Goal: Task Accomplishment & Management: Manage account settings

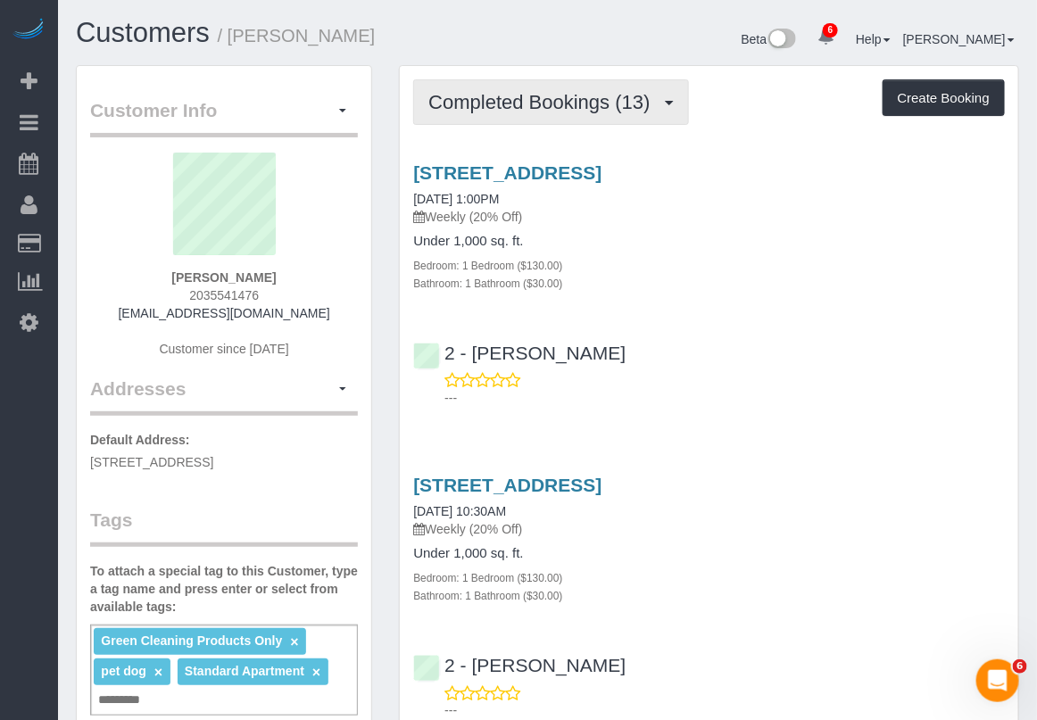
click at [605, 103] on span "Completed Bookings (13)" at bounding box center [543, 102] width 230 height 22
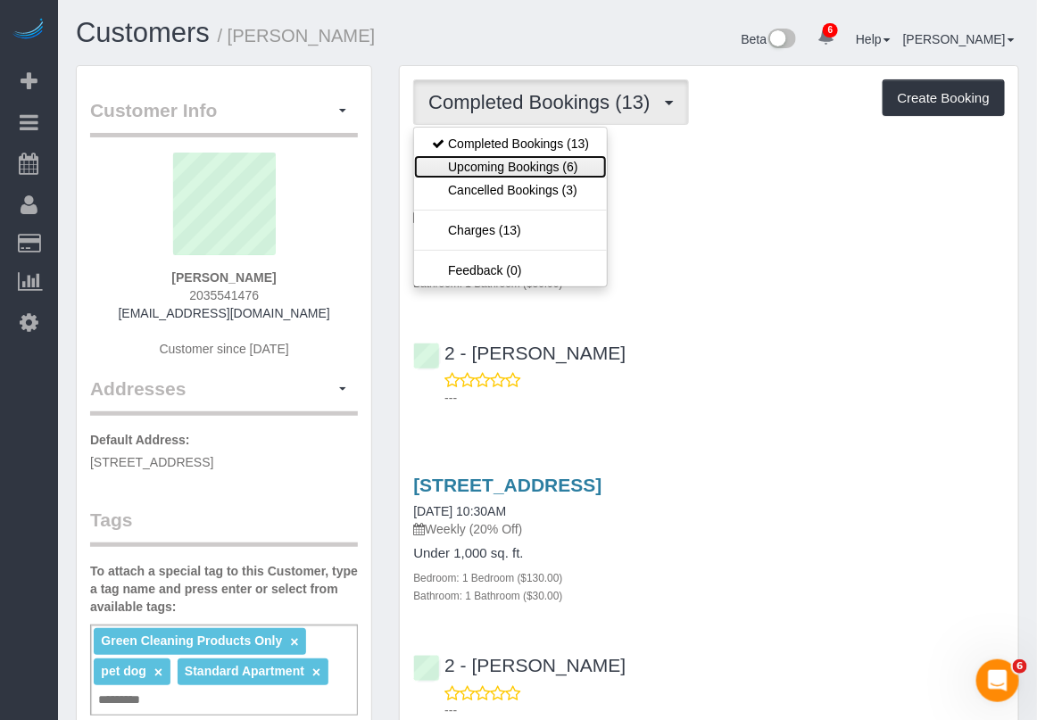
click at [553, 161] on link "Upcoming Bookings (6)" at bounding box center [510, 166] width 193 height 23
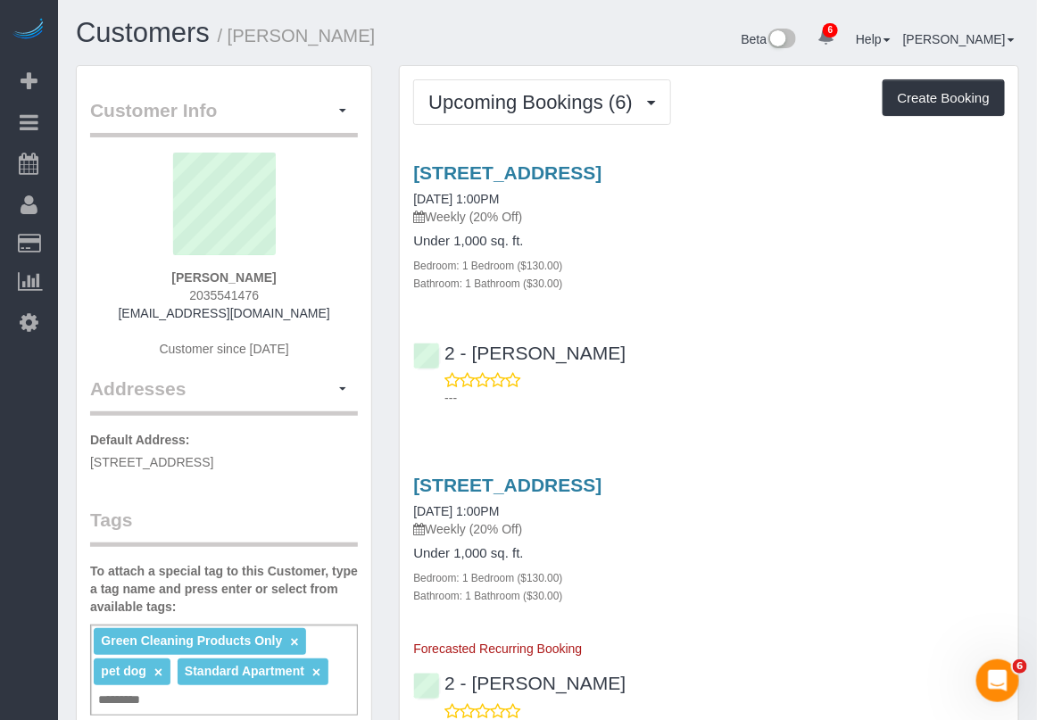
click at [977, 328] on div "2 - Dayanira Perez ---" at bounding box center [709, 368] width 618 height 80
click at [505, 165] on link "90 State Street, Apt 3, Brooklyn, NY 11201" at bounding box center [507, 172] width 188 height 21
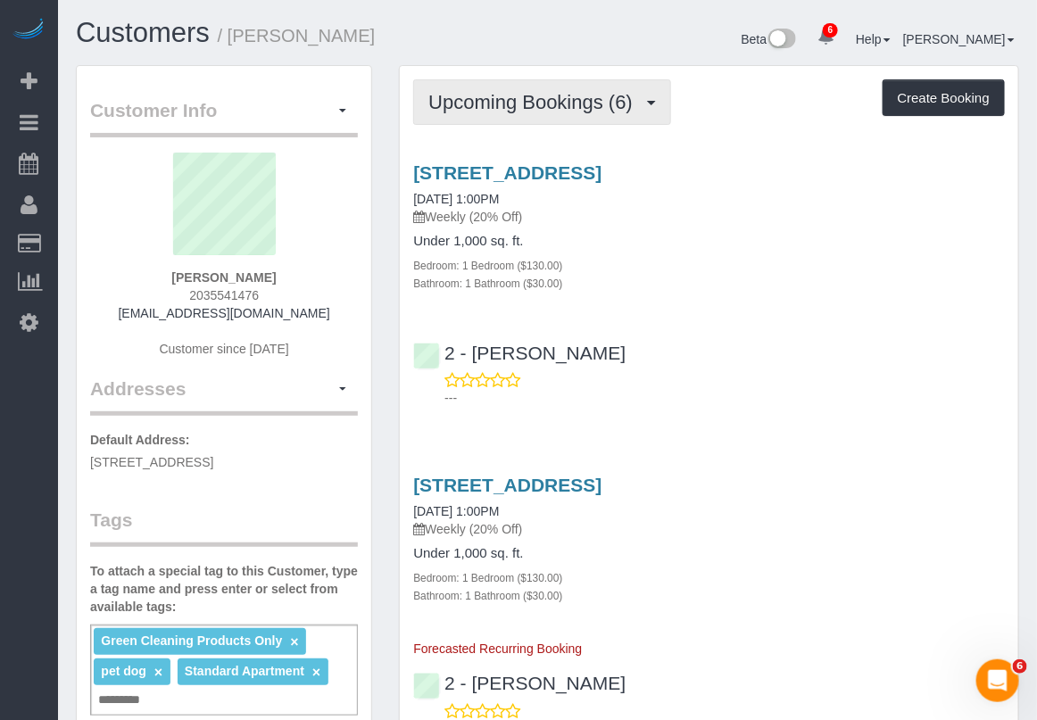
click at [576, 108] on span "Upcoming Bookings (6)" at bounding box center [534, 102] width 213 height 22
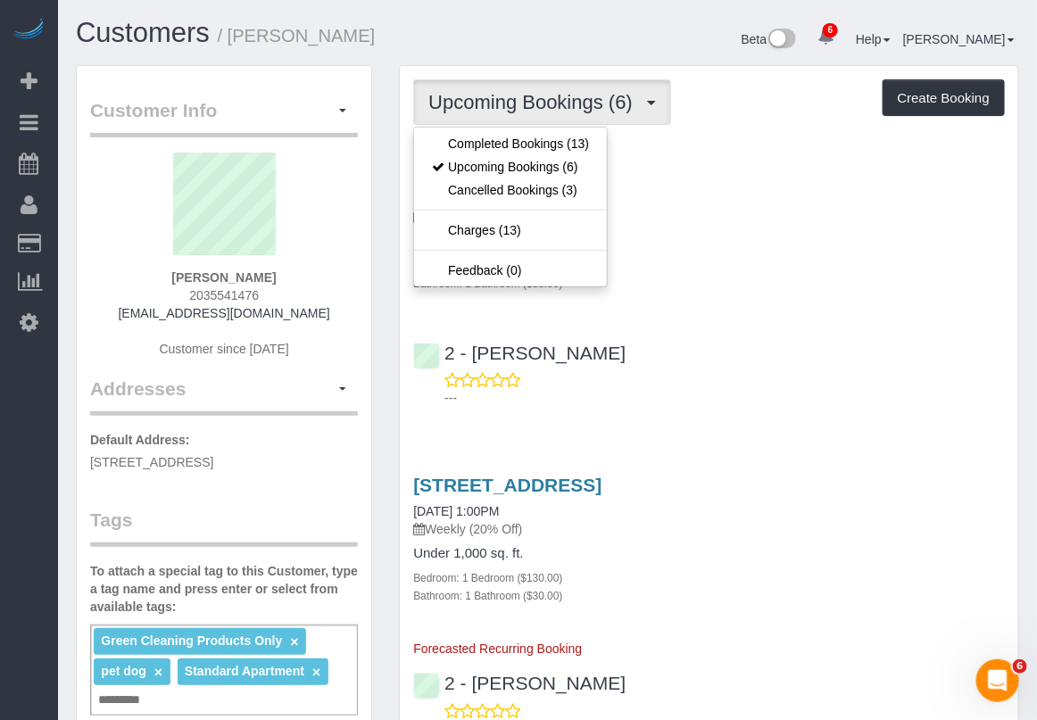
click at [711, 214] on p "Weekly (20% Off)" at bounding box center [709, 217] width 592 height 18
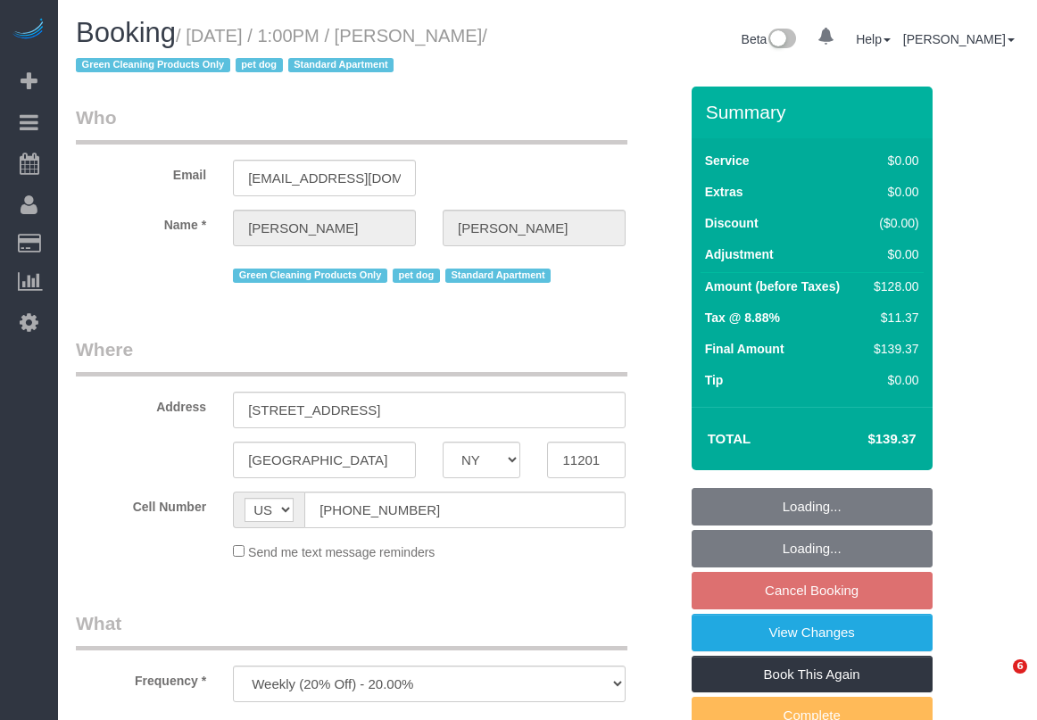
select select "NY"
select select "string:stripe-pm_1RN3sH4VGloSiKo7cD90aCm4"
select select "1"
select select "number:57"
select select "number:74"
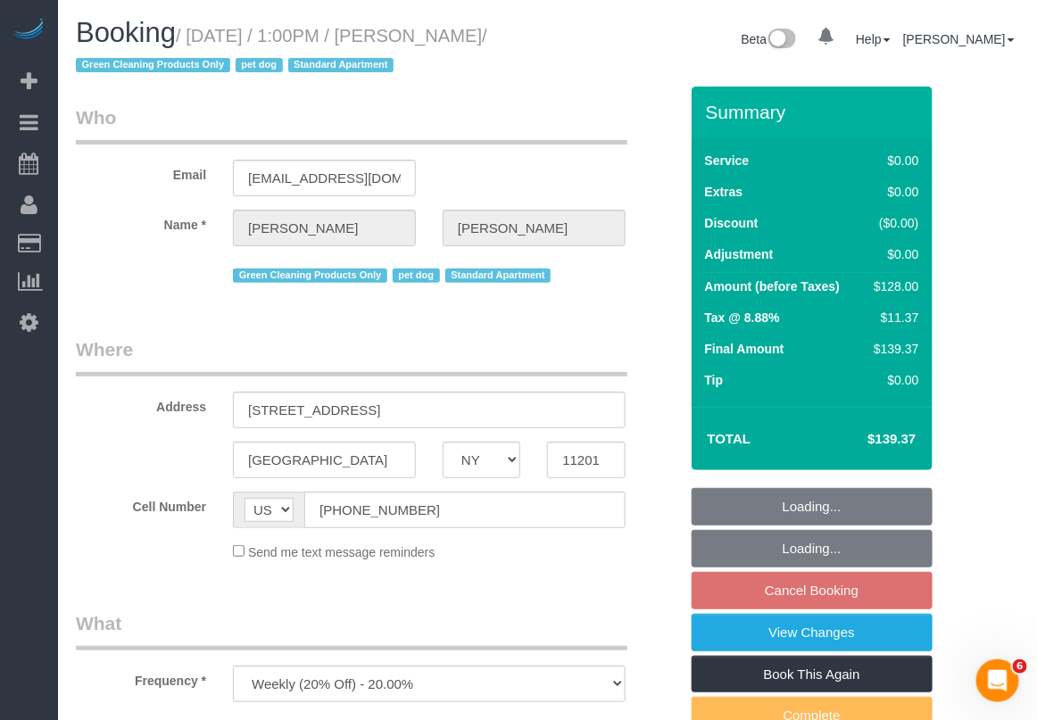
select select "number:13"
select select "number:7"
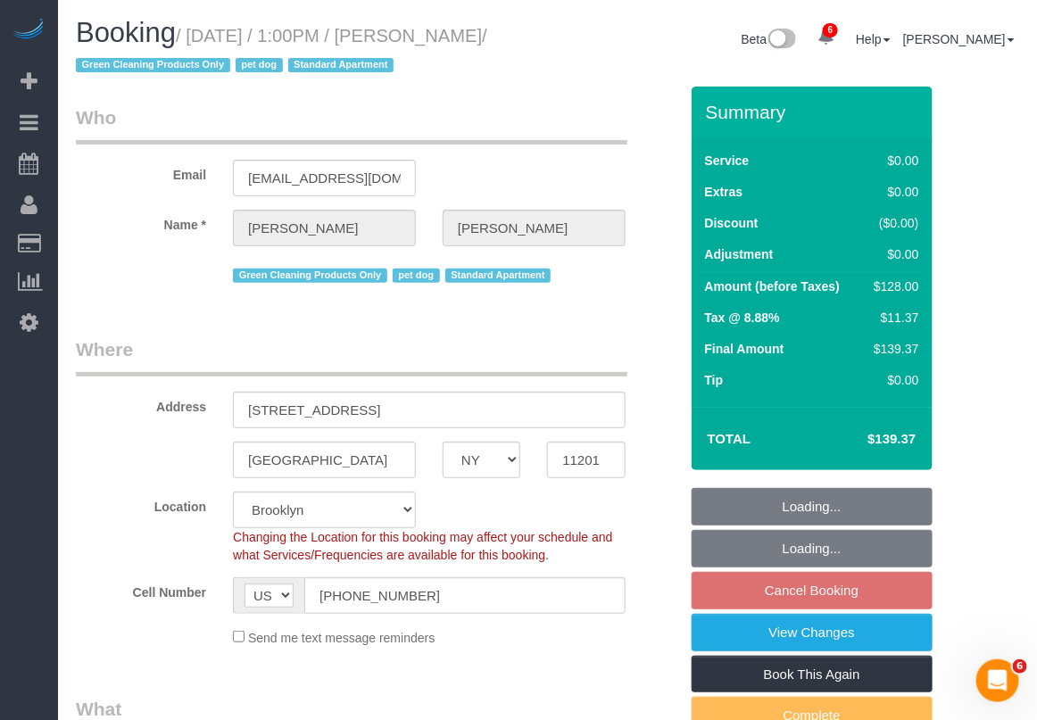
select select "object:918"
select select "spot6"
select select "1"
drag, startPoint x: 192, startPoint y: 28, endPoint x: 541, endPoint y: 34, distance: 349.0
click at [541, 34] on div "Booking / September 04, 2025 / 1:00PM / Jennifer Alpert / Green Cleaning Produc…" at bounding box center [304, 52] width 485 height 69
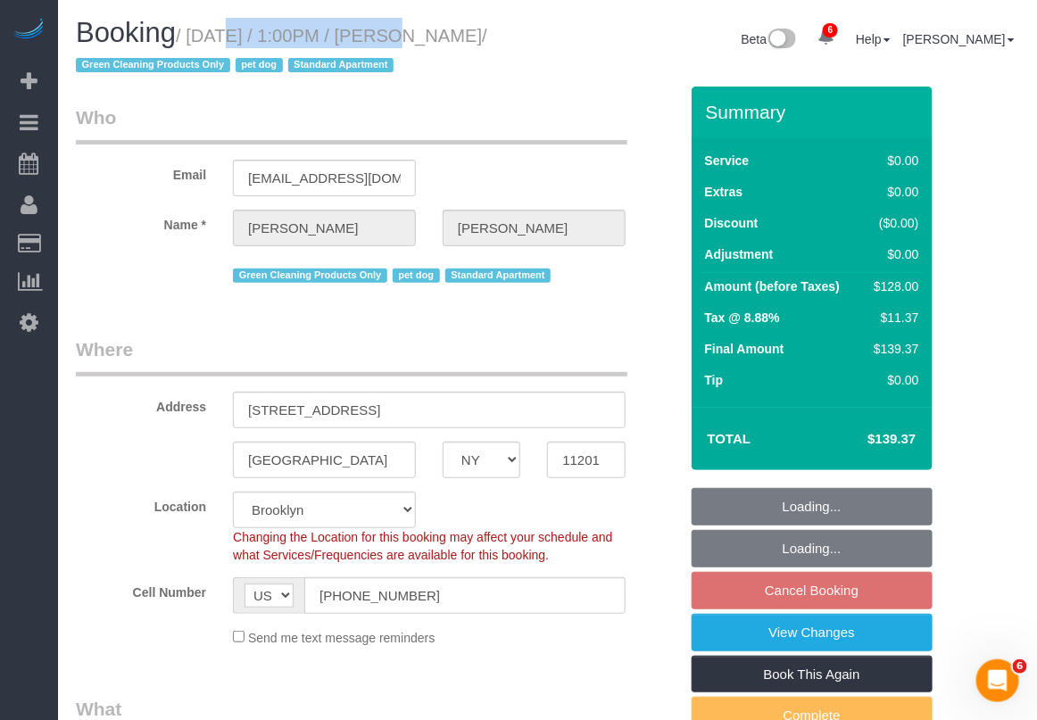
copy small "September 04, 2025 / 1:00PM / Jennifer"
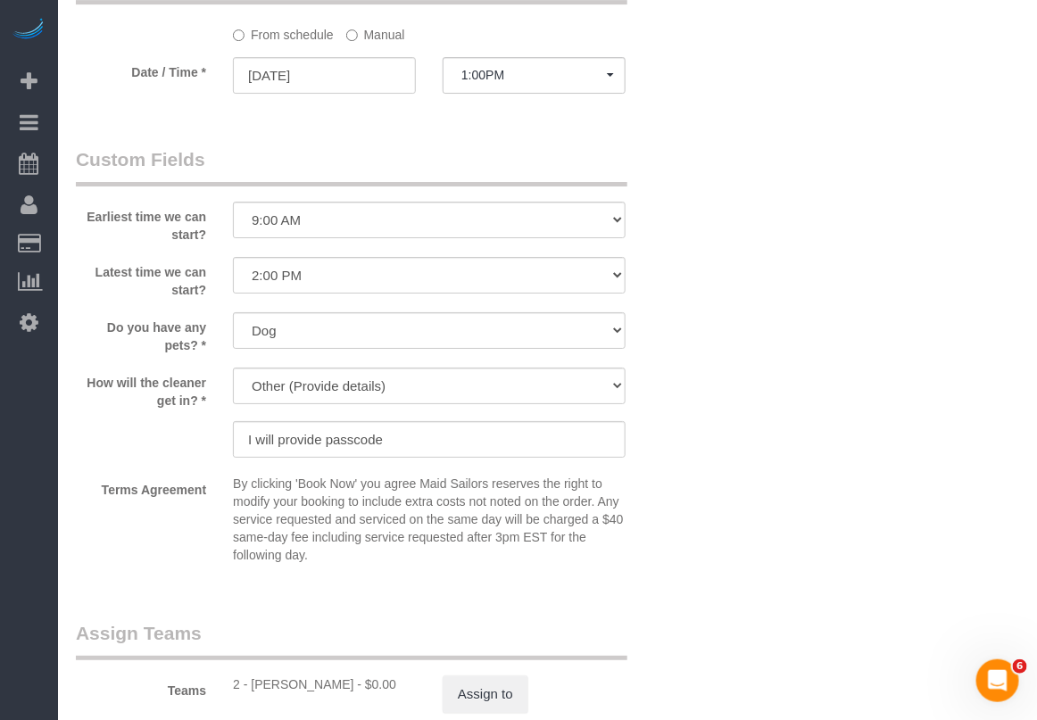
scroll to position [1896, 0]
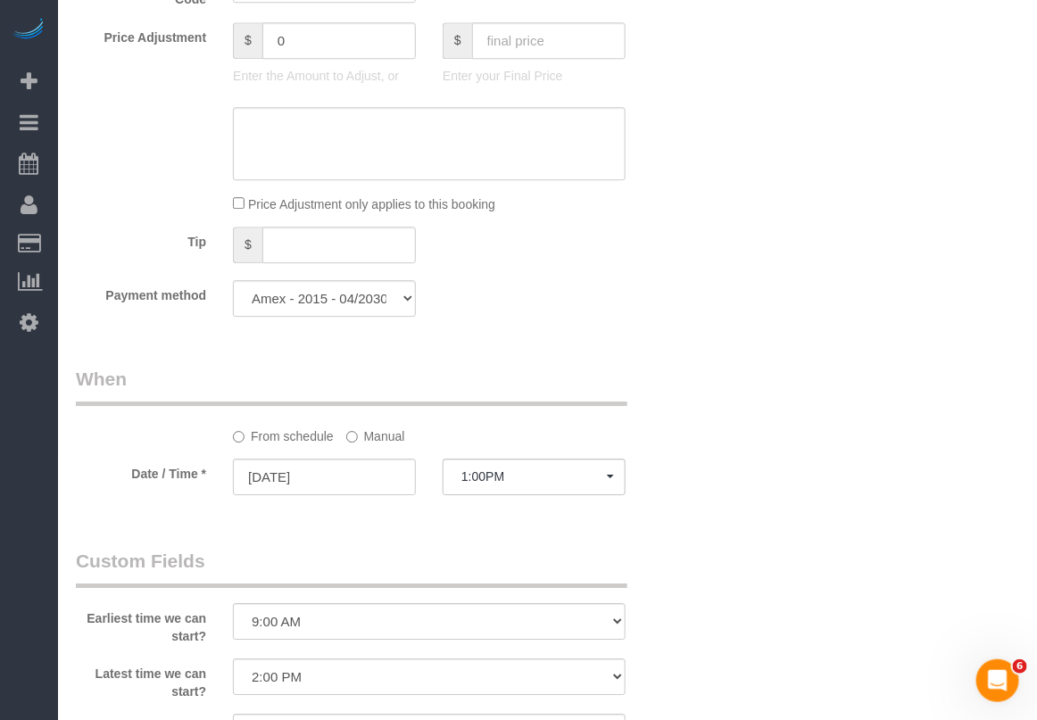
scroll to position [1673, 0]
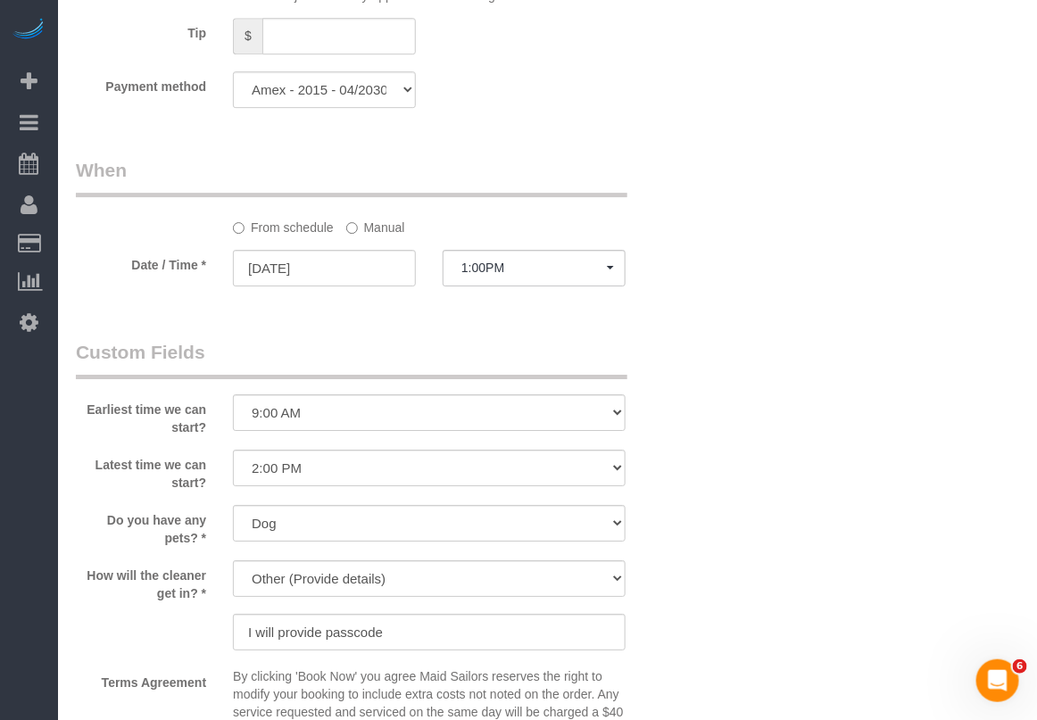
click at [371, 234] on label "Manual" at bounding box center [375, 224] width 59 height 24
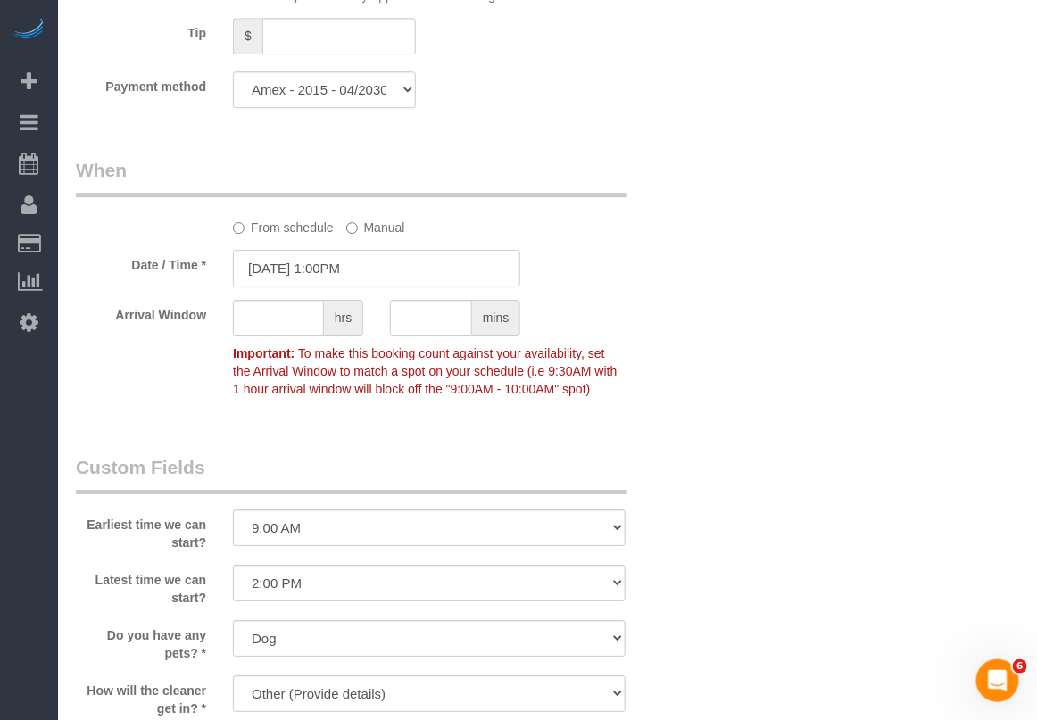
click at [358, 270] on input "09/04/2025 1:00PM" at bounding box center [376, 268] width 287 height 37
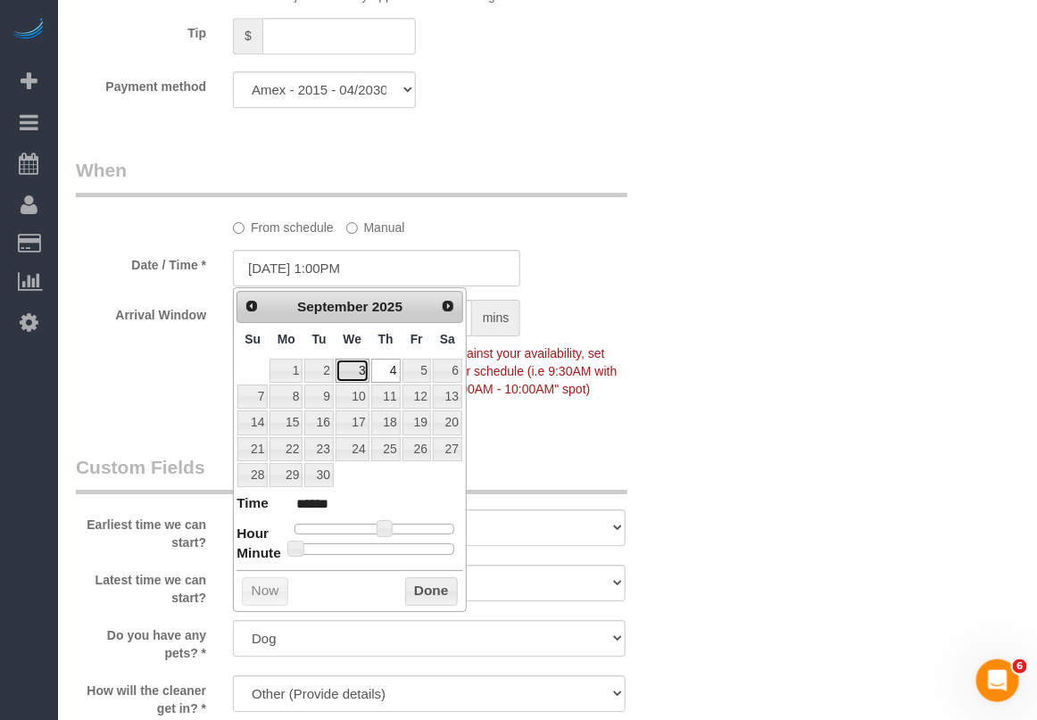
click at [357, 373] on link "3" at bounding box center [353, 371] width 34 height 24
type input "09/03/2025 1:00PM"
click at [442, 593] on button "Done" at bounding box center [431, 591] width 53 height 29
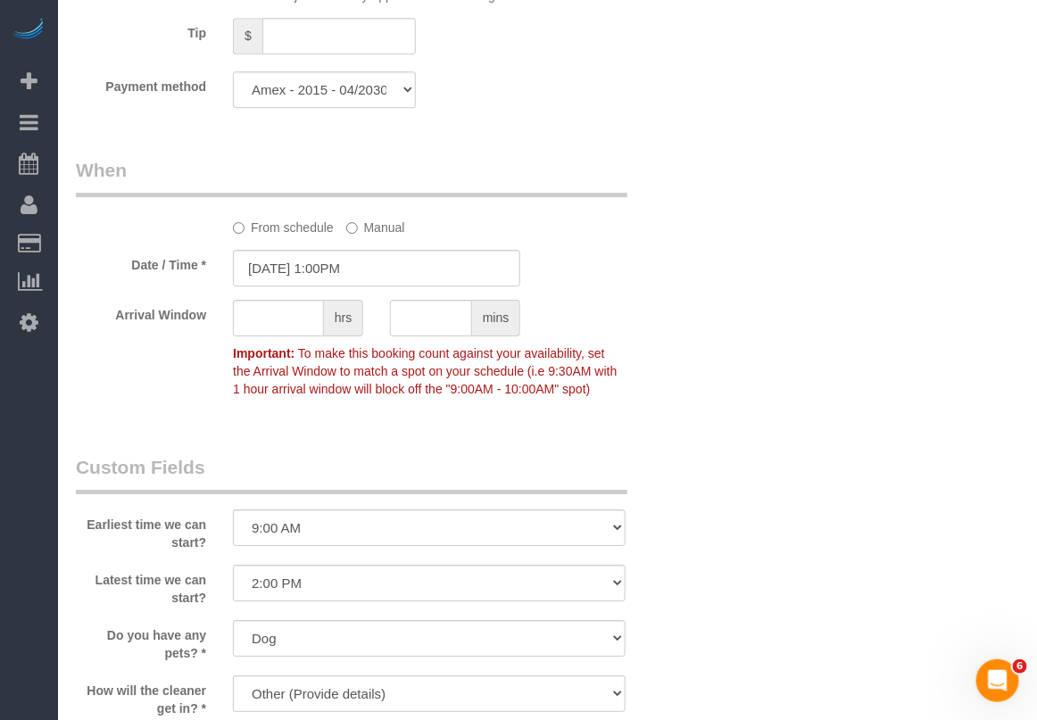
click at [986, 434] on div "Who Email jennyalpert9@gmail.com Name * Jennifer Alpert Green Cleaning Products…" at bounding box center [547, 8] width 943 height 3191
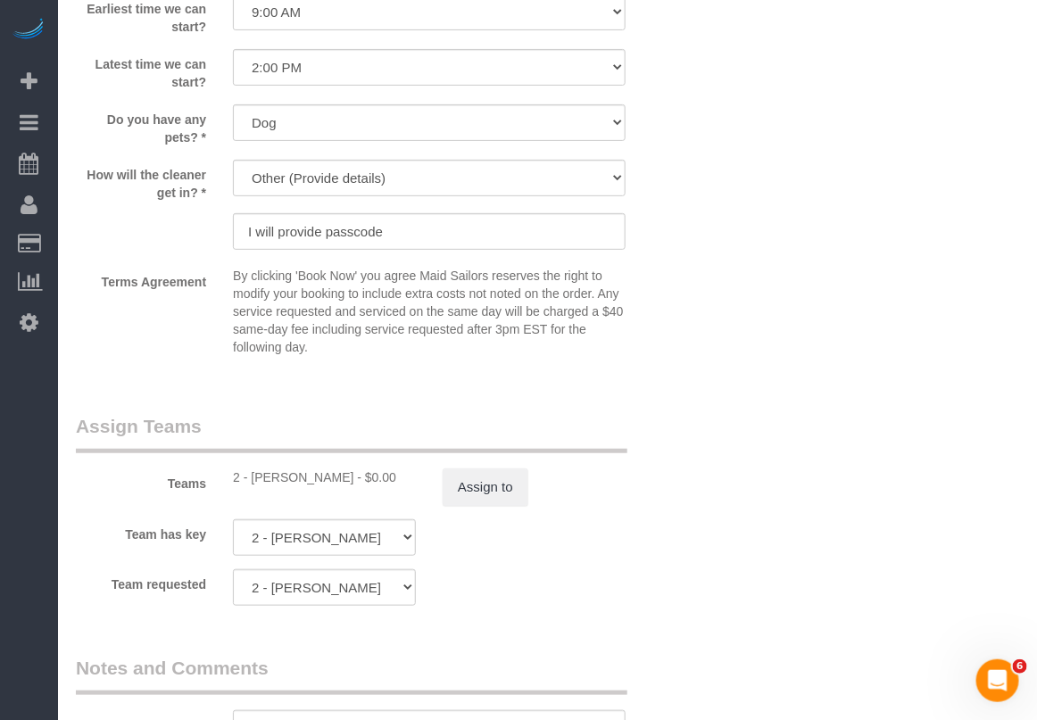
scroll to position [2075, 0]
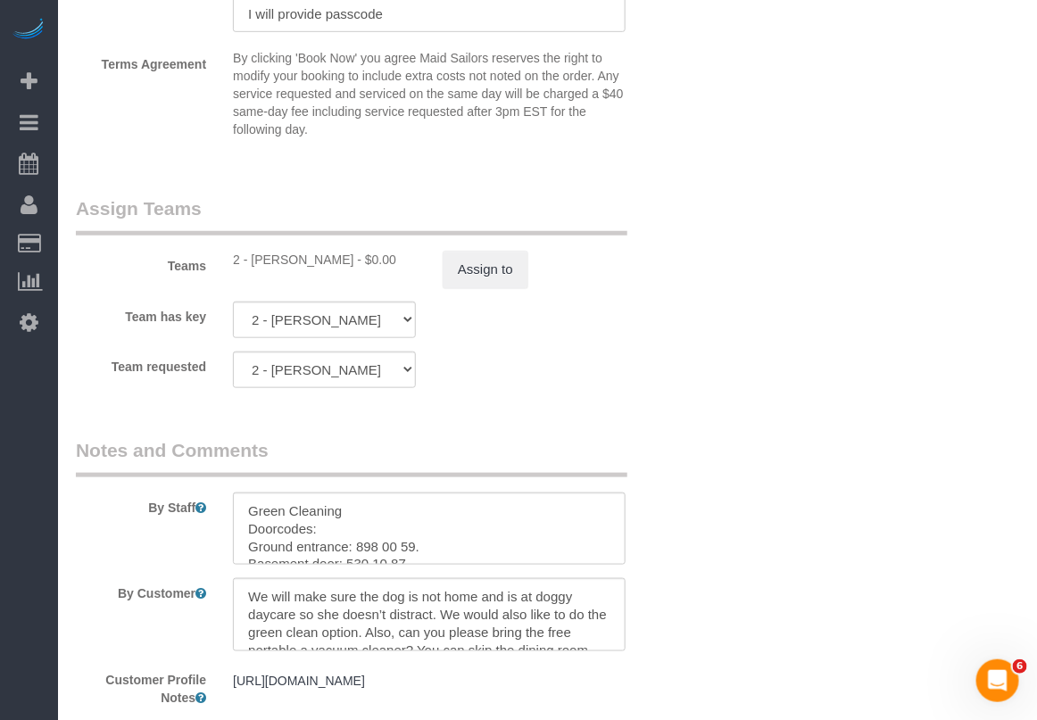
scroll to position [2409, 0]
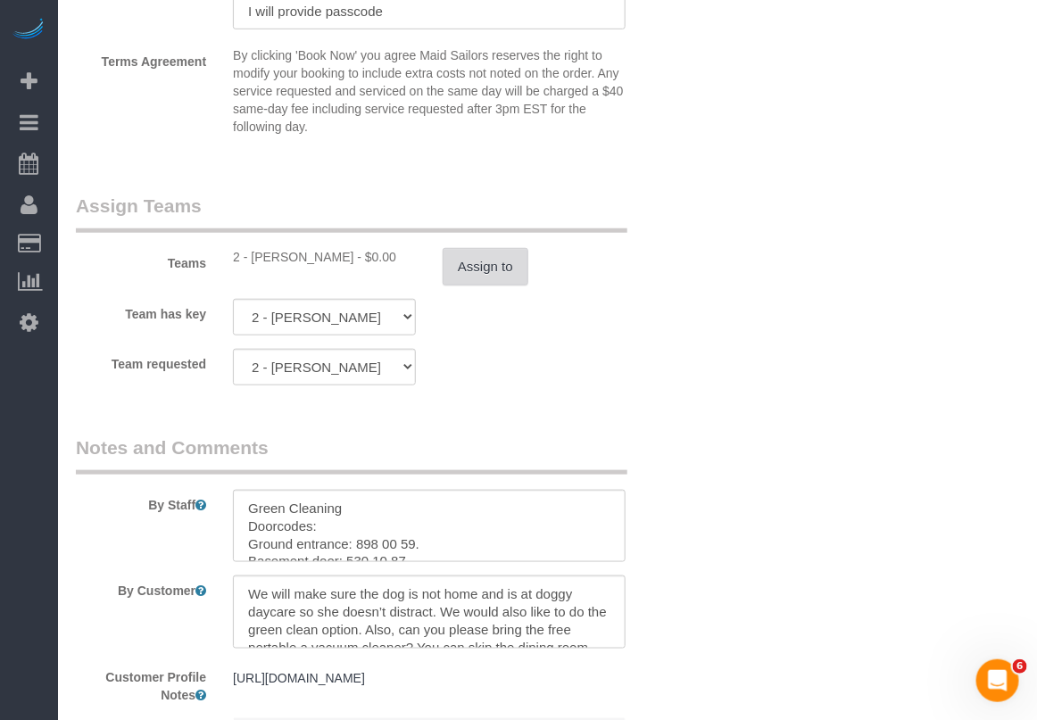
click at [500, 273] on button "Assign to" at bounding box center [486, 266] width 86 height 37
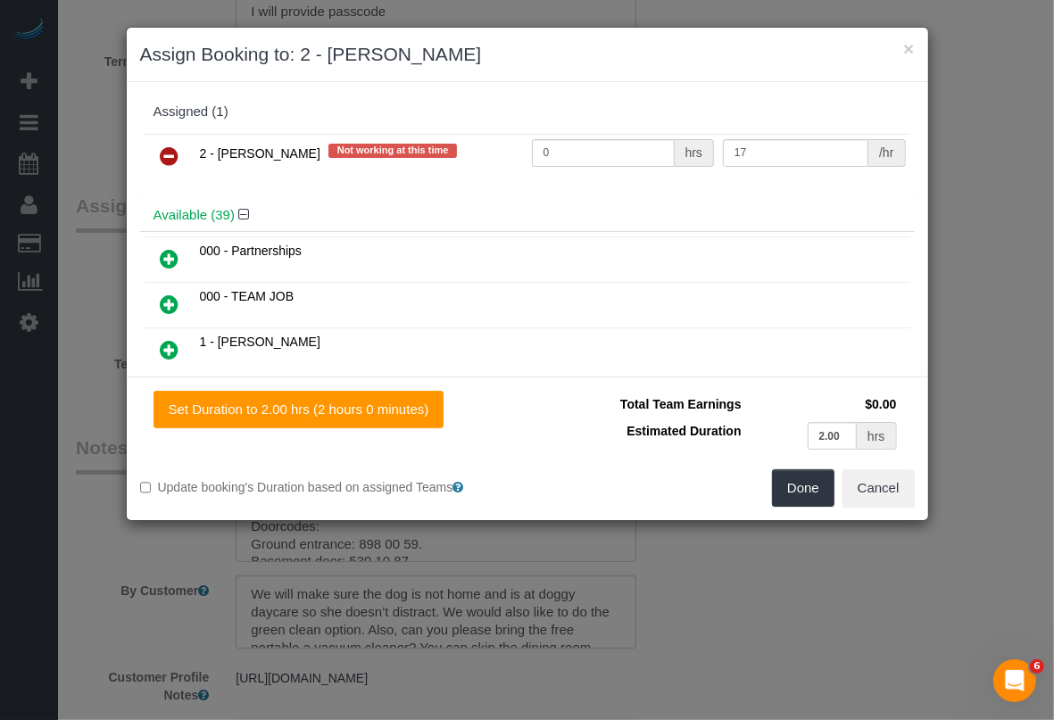
click at [157, 153] on link at bounding box center [170, 157] width 42 height 36
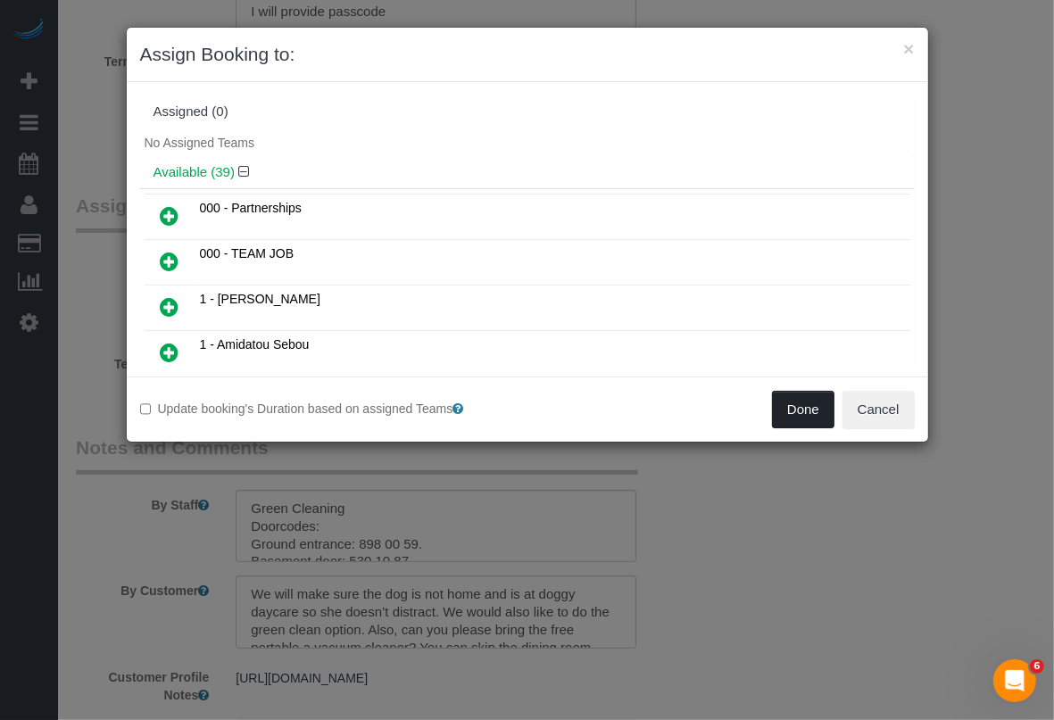
click at [800, 399] on button "Done" at bounding box center [803, 409] width 62 height 37
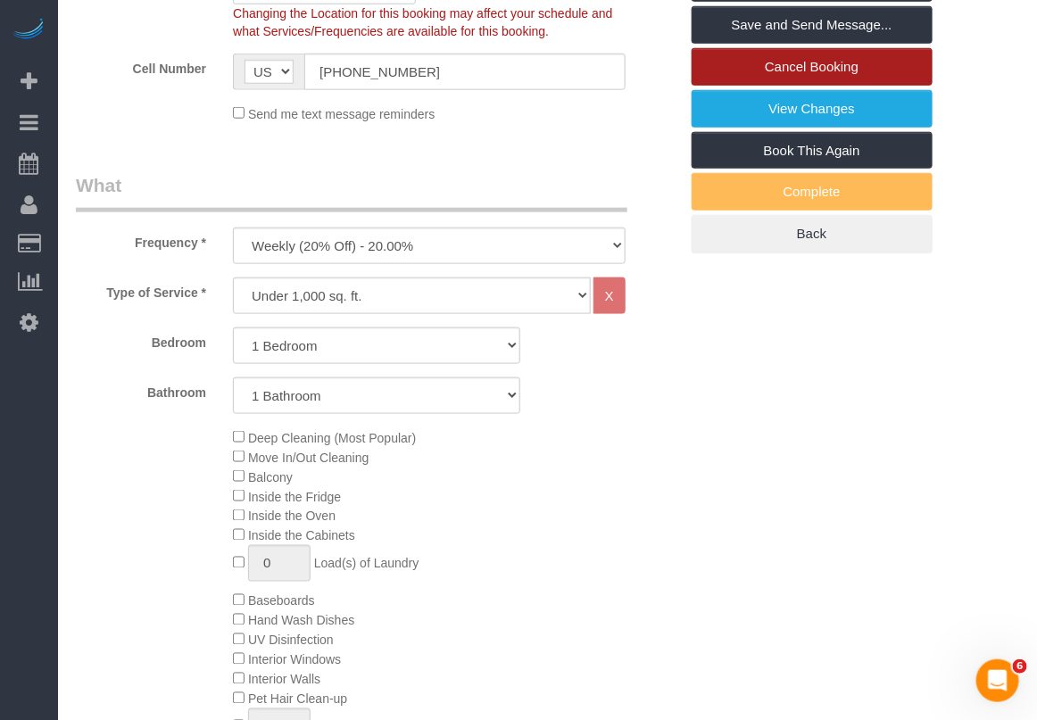
scroll to position [290, 0]
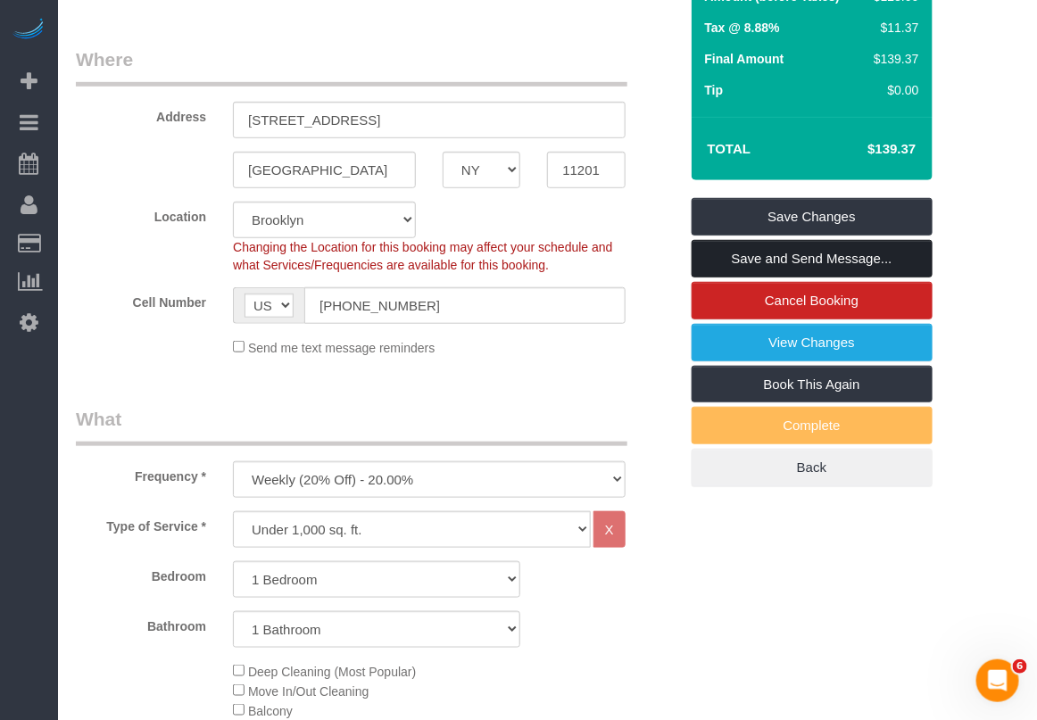
click at [800, 261] on link "Save and Send Message..." at bounding box center [812, 258] width 241 height 37
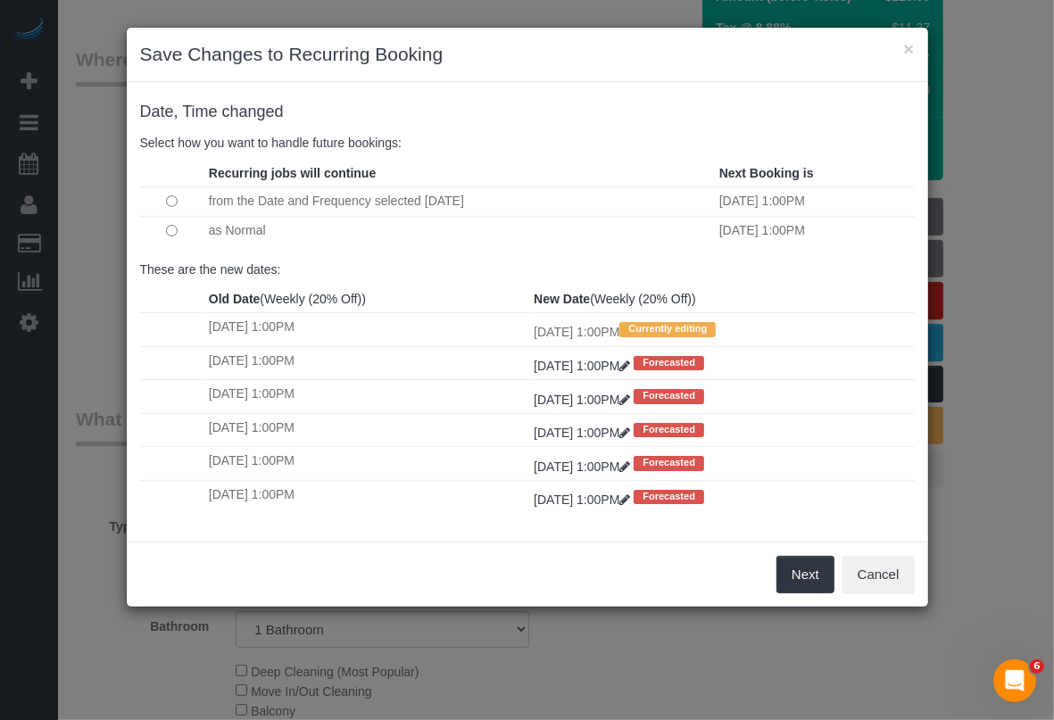
click at [1033, 500] on div "× Save Changes to Recurring Booking Date, Time changed Select how you want to h…" at bounding box center [527, 360] width 1054 height 720
click at [788, 576] on button "Next" at bounding box center [805, 574] width 58 height 37
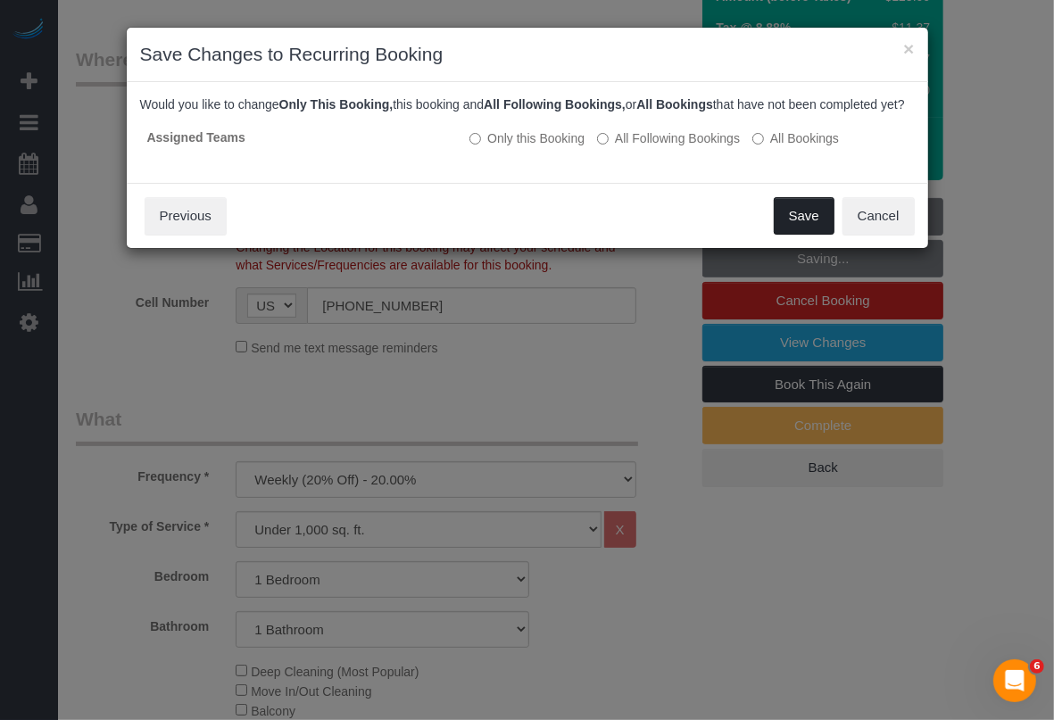
click at [792, 223] on button "Save" at bounding box center [804, 215] width 61 height 37
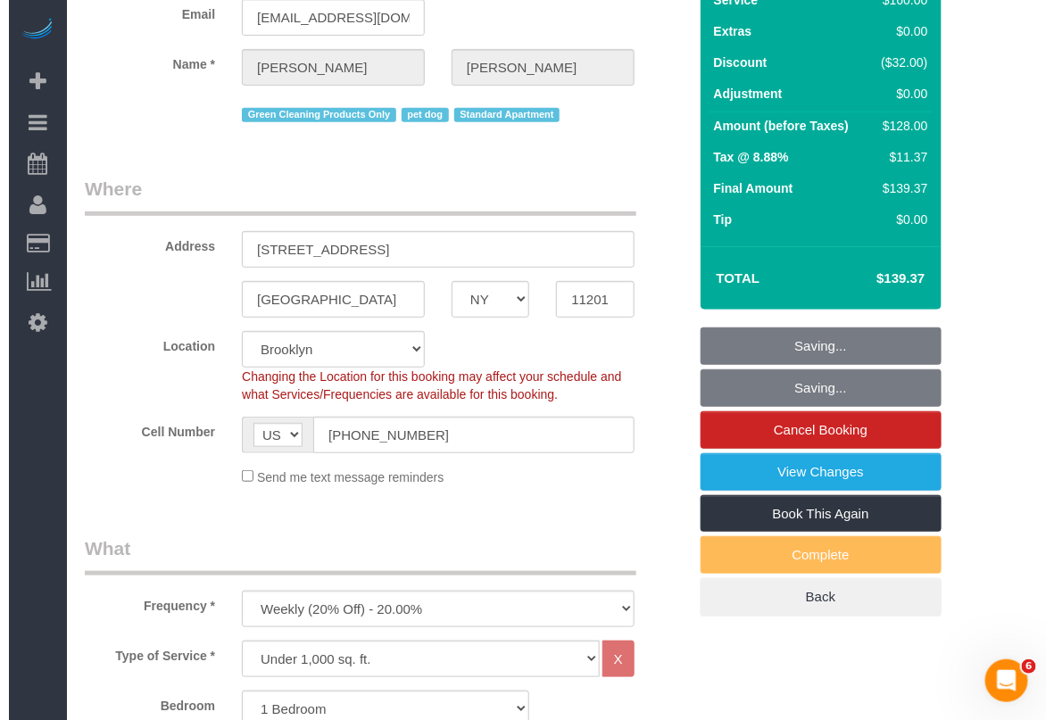
scroll to position [0, 0]
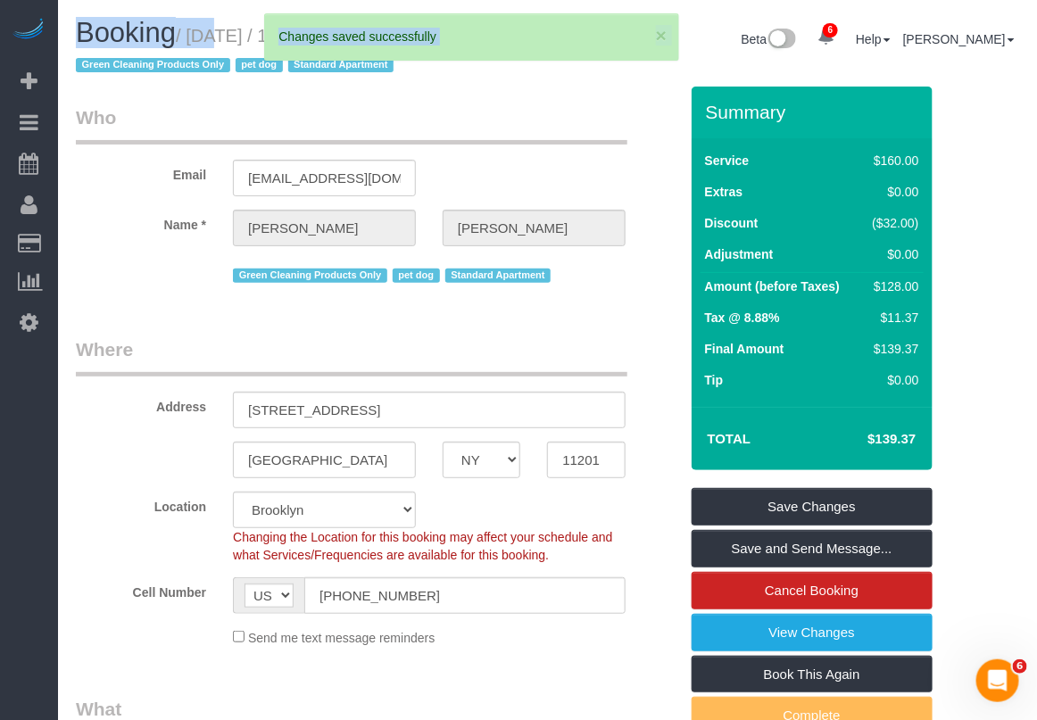
drag, startPoint x: 189, startPoint y: 37, endPoint x: 435, endPoint y: 37, distance: 246.3
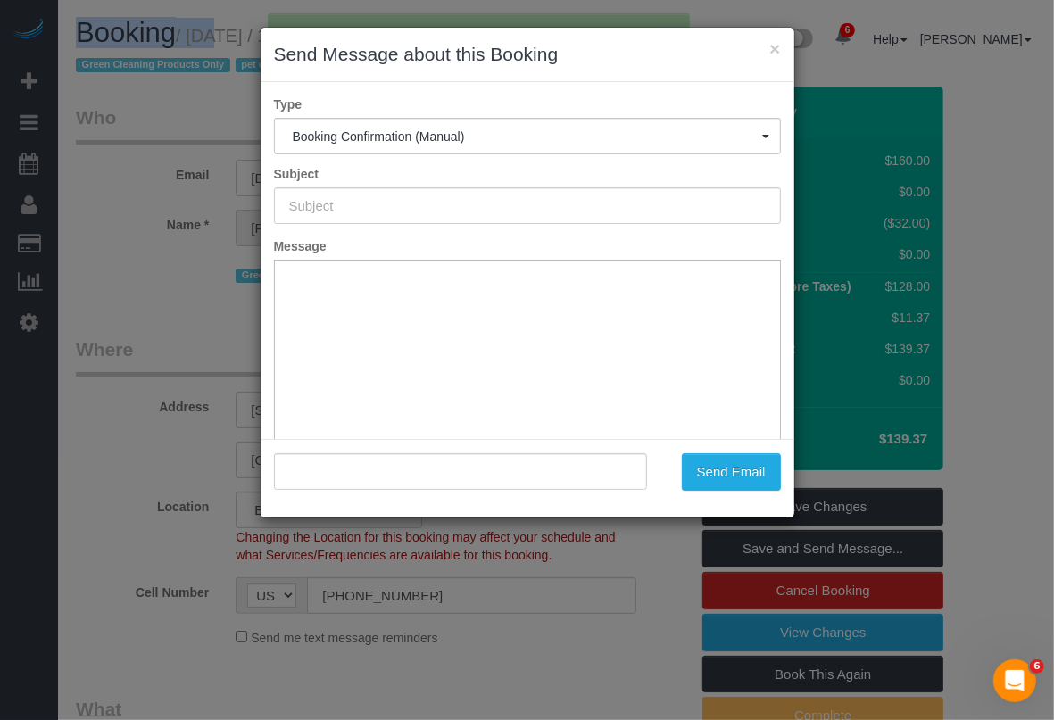
type input "Cleaning Confirmed for 09/03/2025 at 1:00pm"
type input ""Jennifer Alpert" <jennyalpert9@gmail.com>"
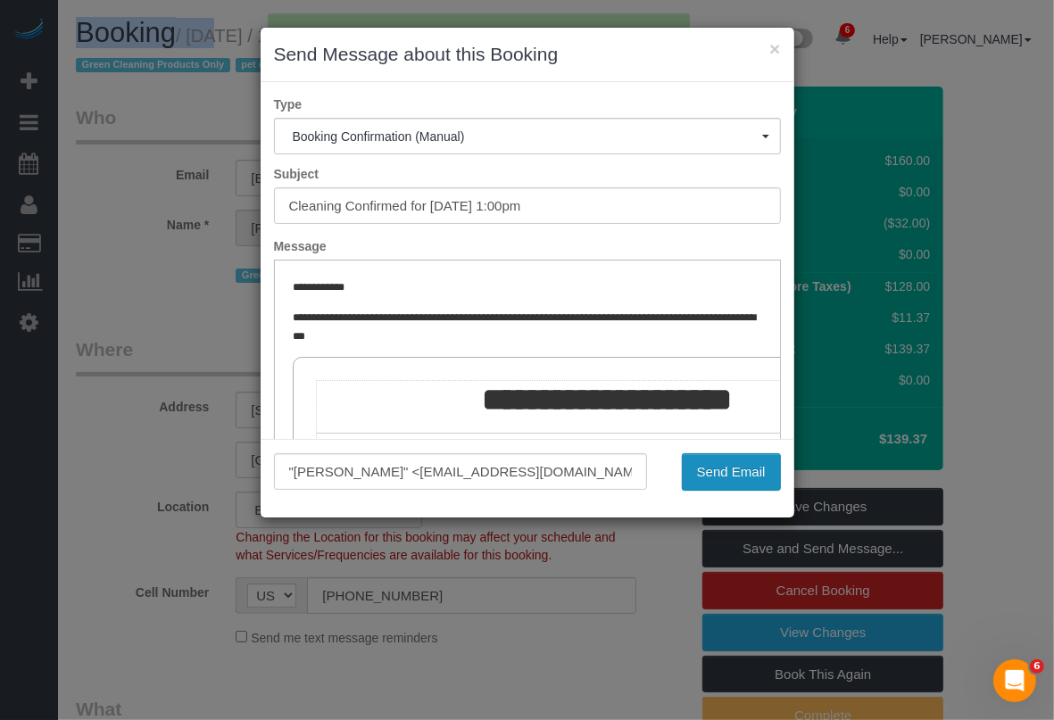
click at [732, 471] on button "Send Email" at bounding box center [731, 471] width 99 height 37
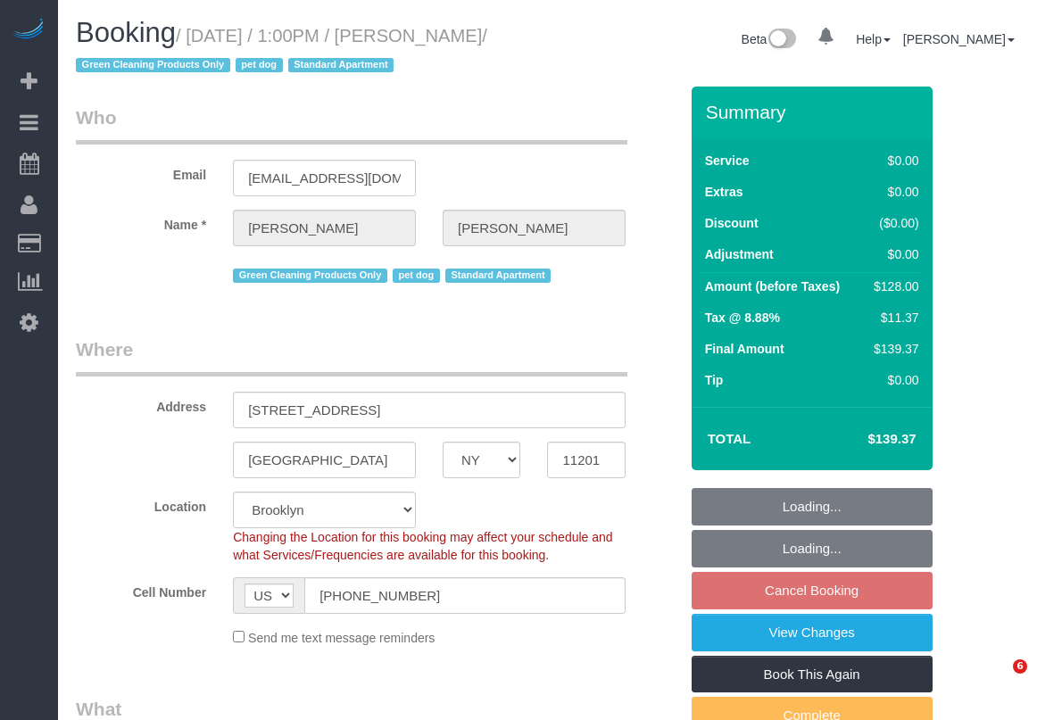
select select "NY"
select select "spot6"
select select "number:57"
select select "number:74"
select select "number:13"
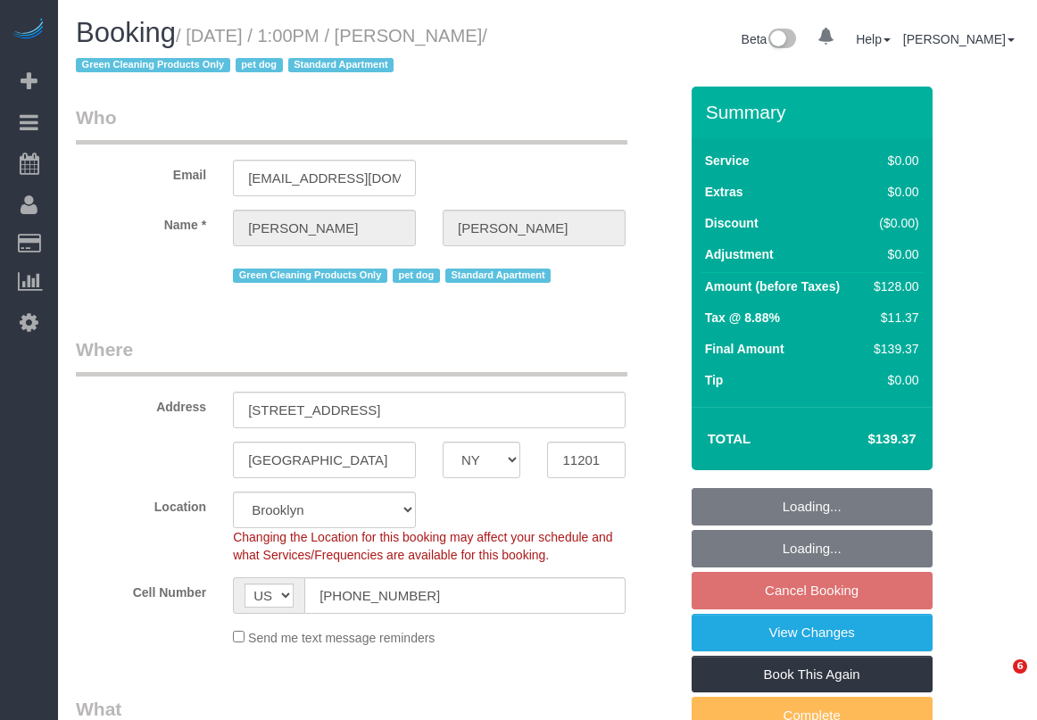
select select "number:7"
select select "1"
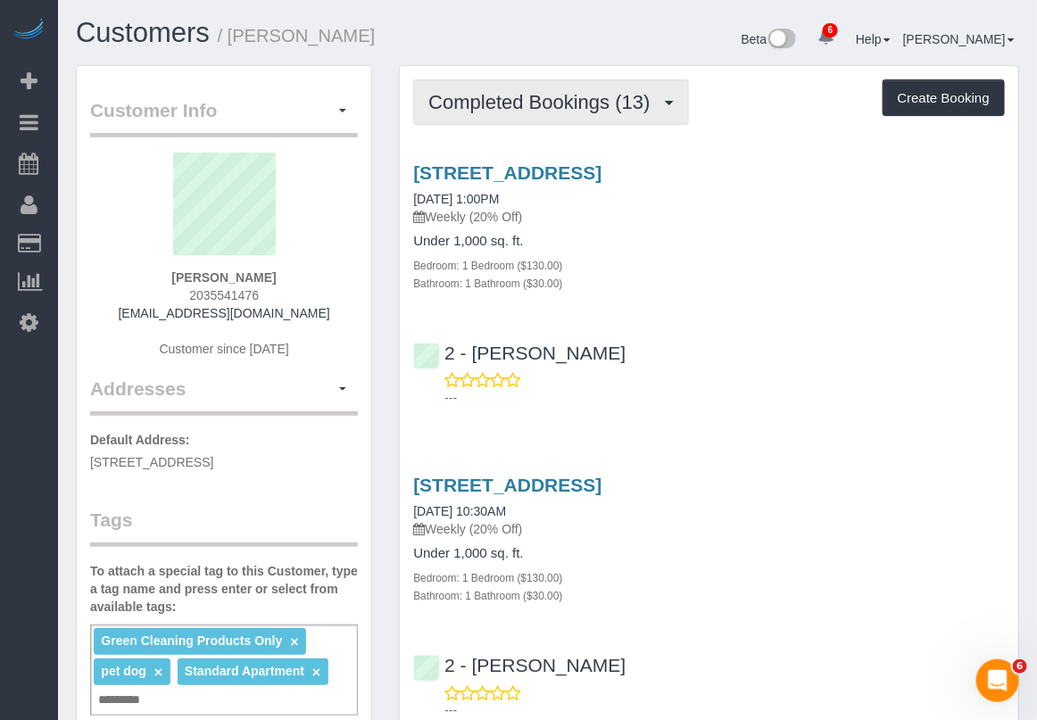
click at [601, 99] on span "Completed Bookings (13)" at bounding box center [543, 102] width 230 height 22
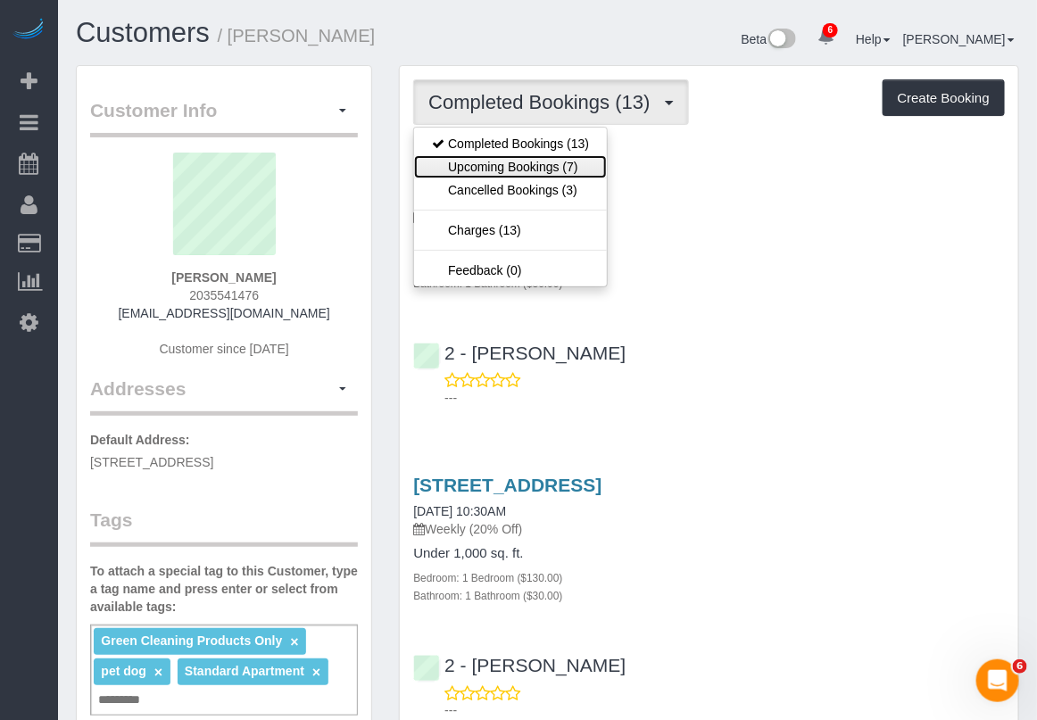
click at [576, 163] on link "Upcoming Bookings (7)" at bounding box center [510, 166] width 193 height 23
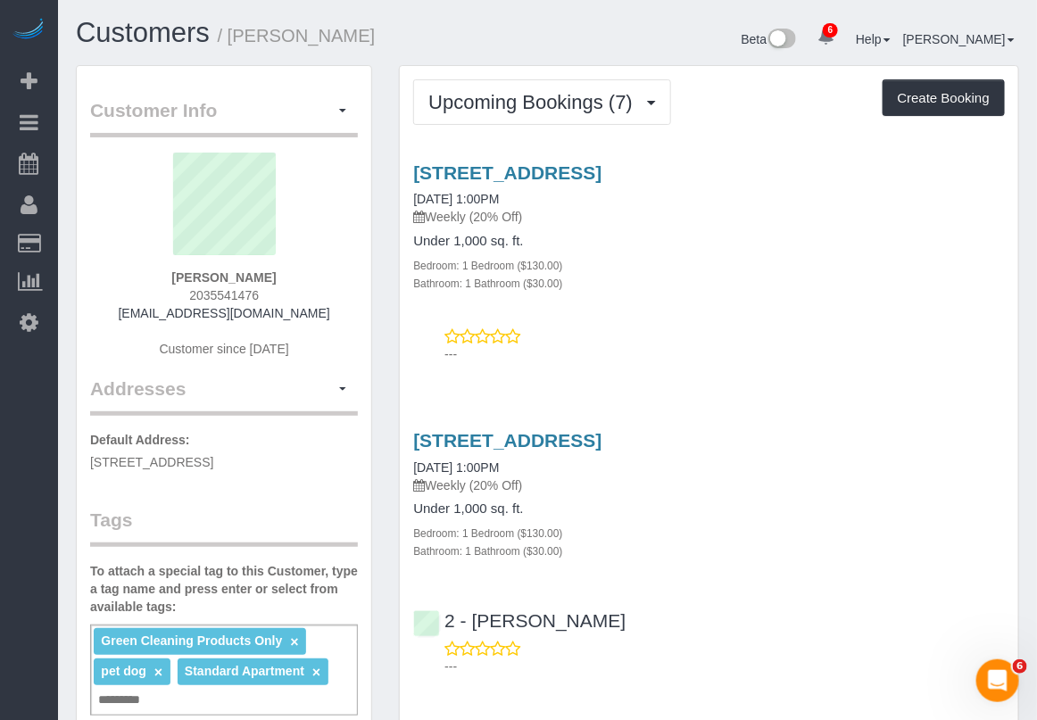
drag, startPoint x: 411, startPoint y: 189, endPoint x: 527, endPoint y: 197, distance: 115.4
click at [527, 197] on div "90 State Street, Apt 3, Brooklyn, NY 11201 09/03/2025 1:00PM Weekly (20% Off) U…" at bounding box center [709, 226] width 618 height 129
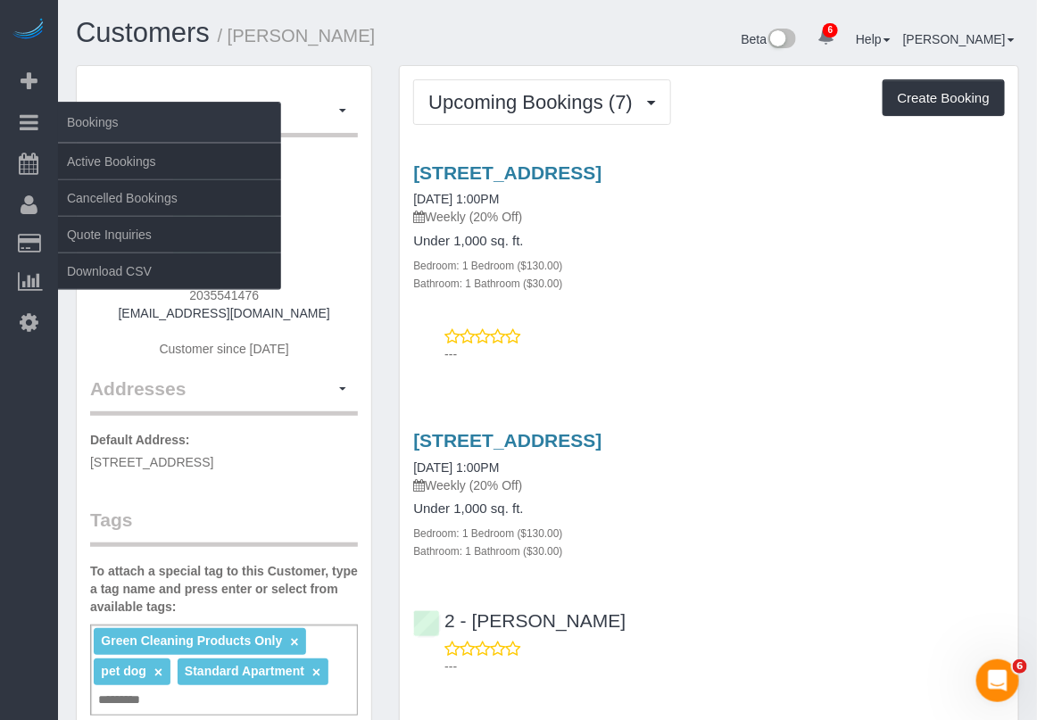
copy link "[DATE] 1:00PM"
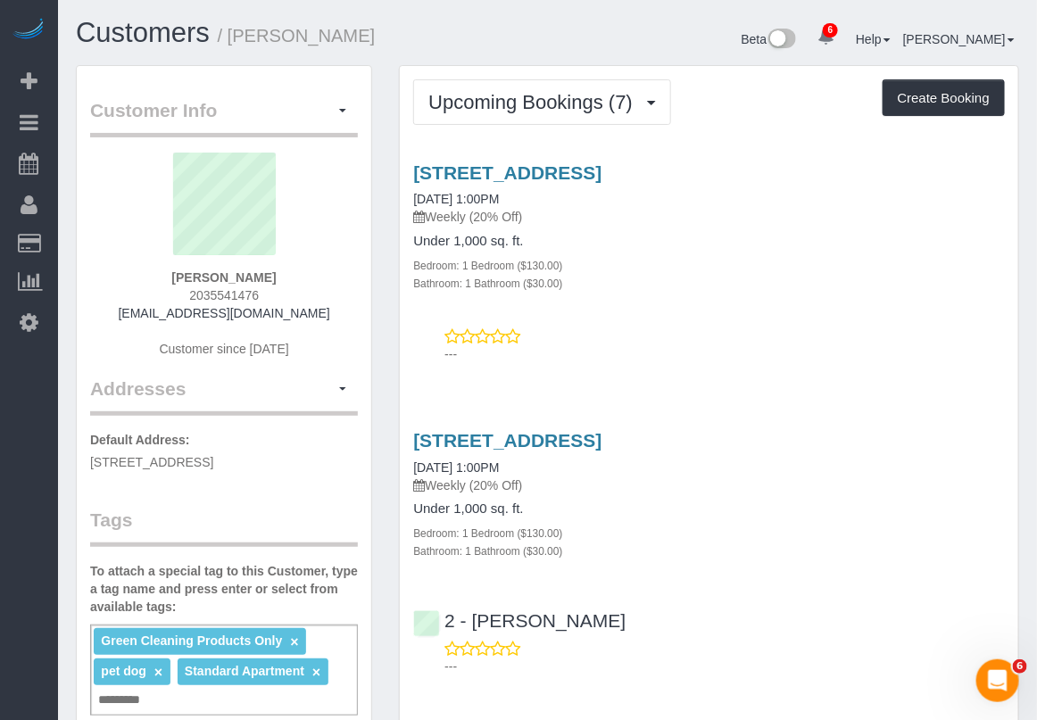
click at [980, 301] on div "90 State Street, Apt 3, Brooklyn, NY 11201 09/03/2025 1:00PM Weekly (20% Off) U…" at bounding box center [709, 259] width 618 height 224
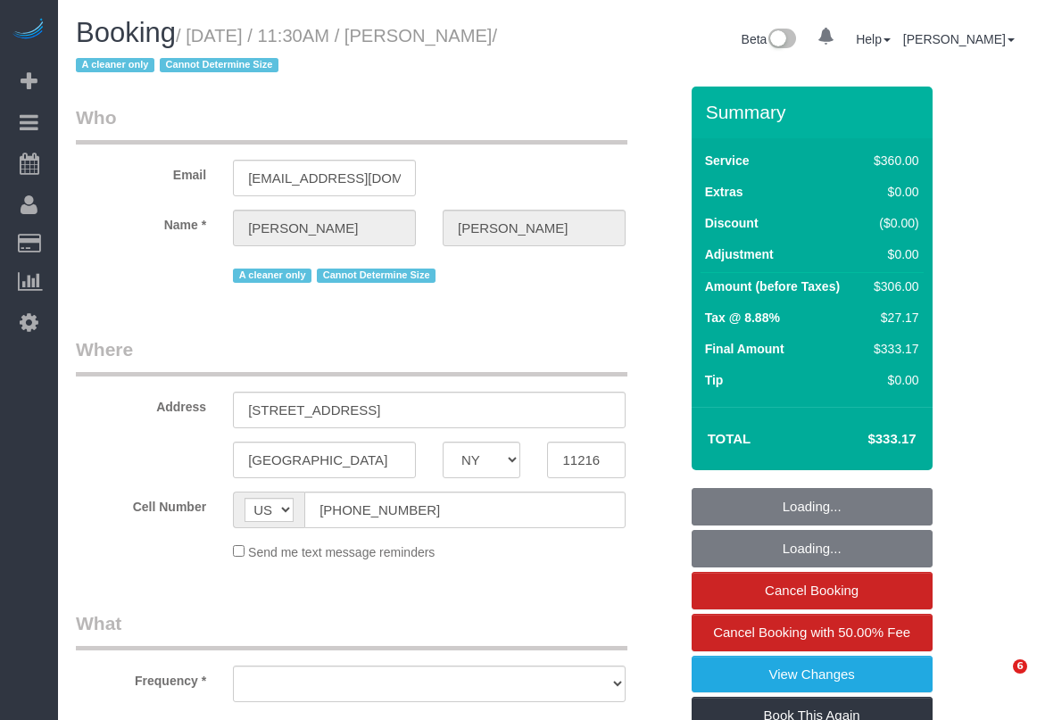
select select "NY"
select select "object:684"
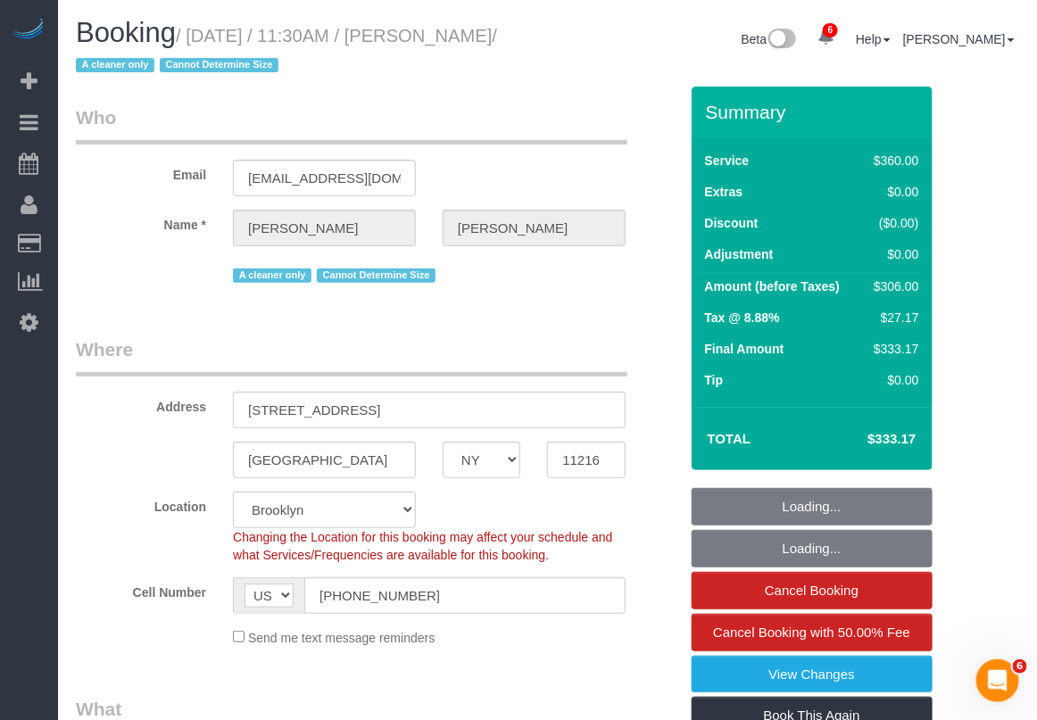
select select "string:stripe-pm_1ROJ8L4VGloSiKo7J4o2l5l0"
select select "270"
select select "number:89"
select select "number:90"
select select "number:15"
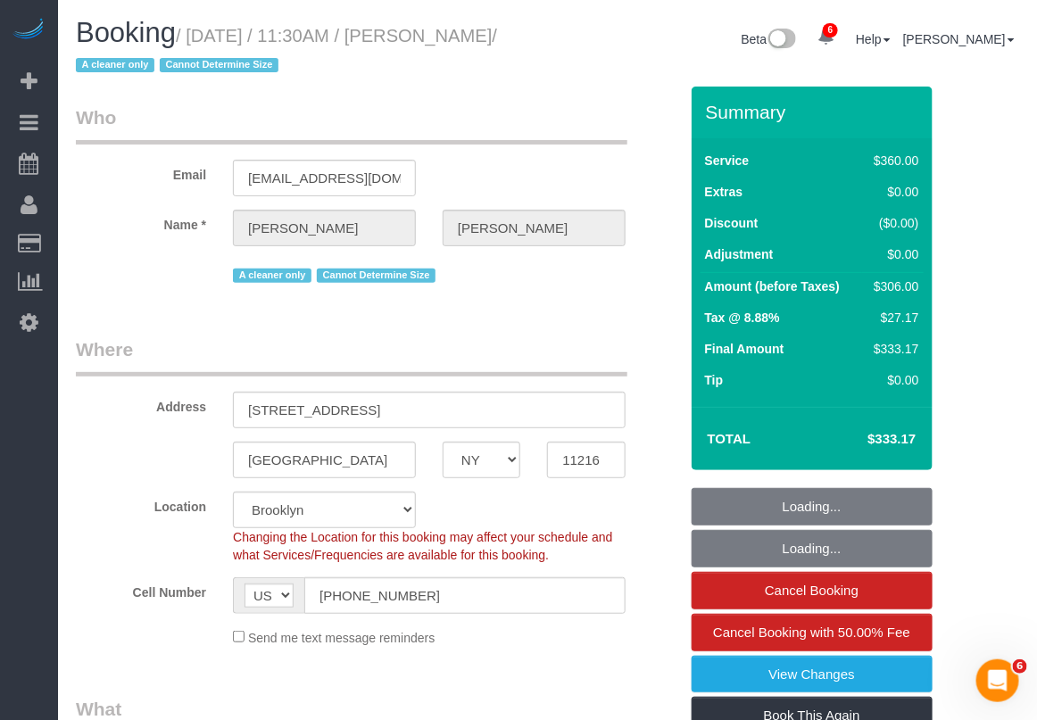
select select "number:5"
select select "object:1304"
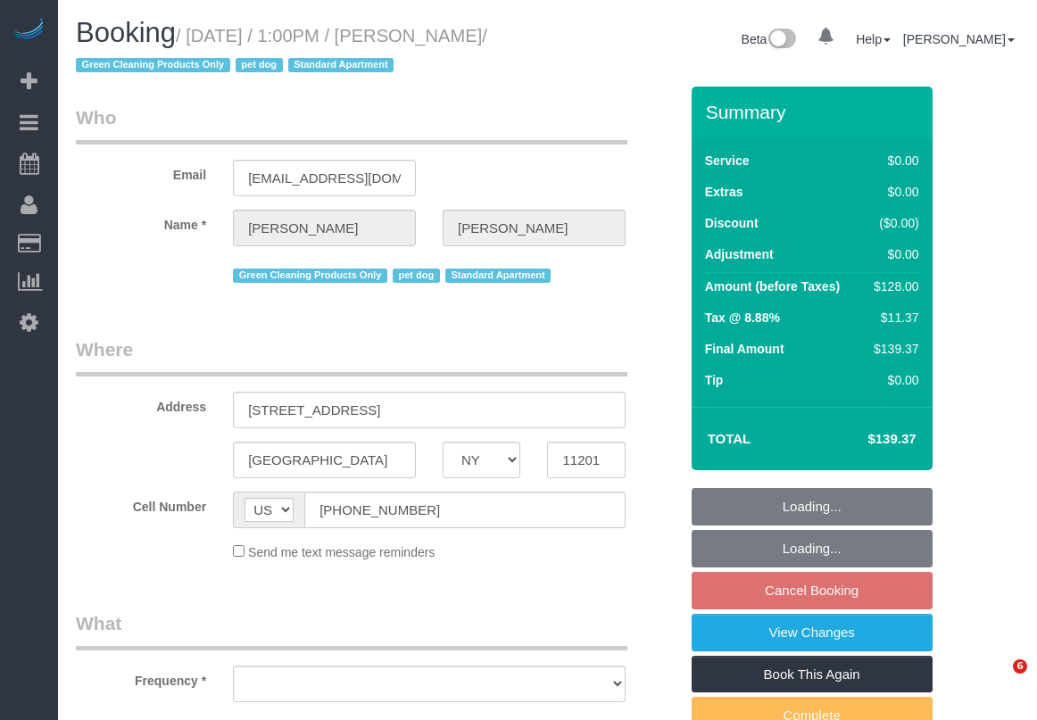
select select "NY"
select select "number:57"
select select "number:74"
select select "number:13"
select select "number:7"
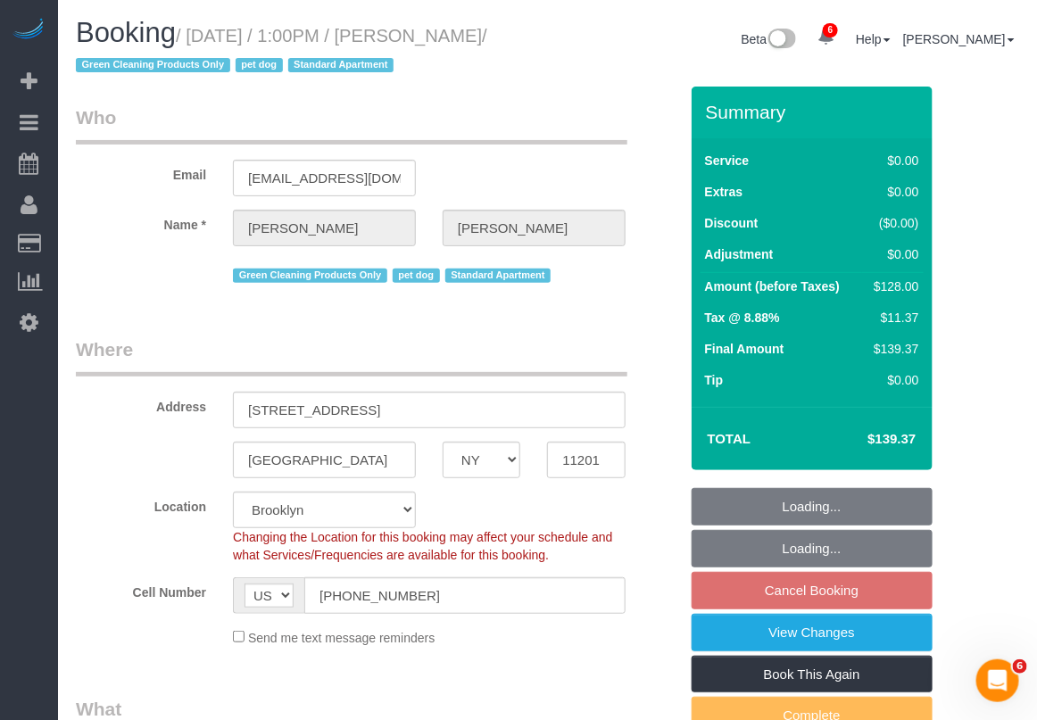
select select "string:stripe-pm_1RN3sH4VGloSiKo7cD90aCm4"
select select "spot6"
select select "object:831"
select select "1"
select select "object:1309"
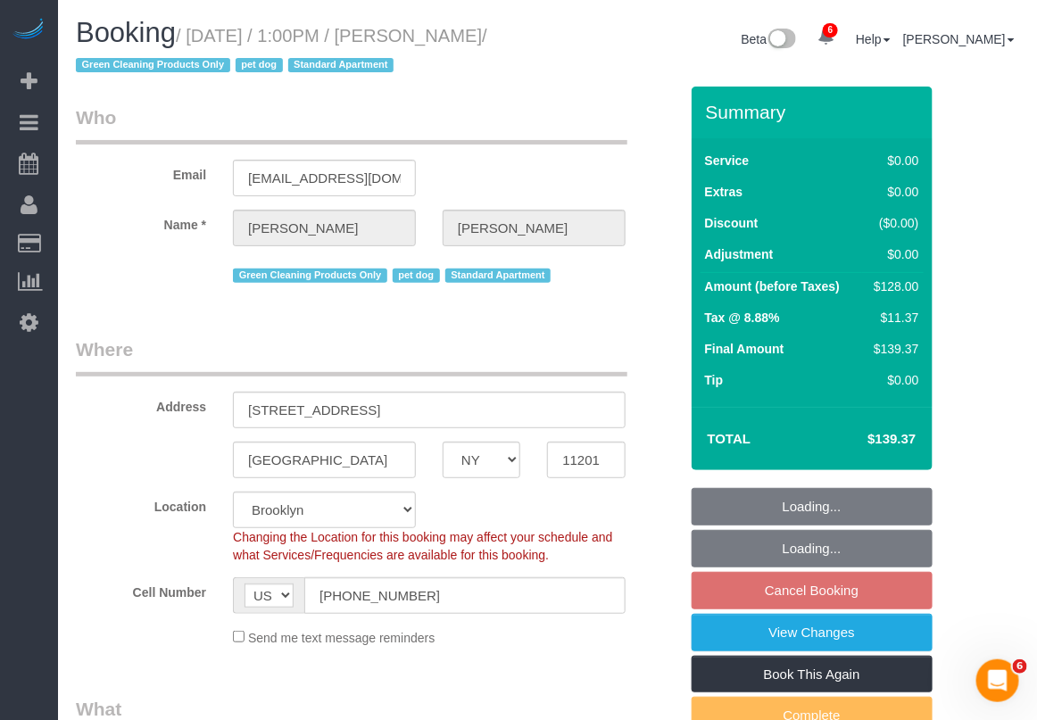
select select "1"
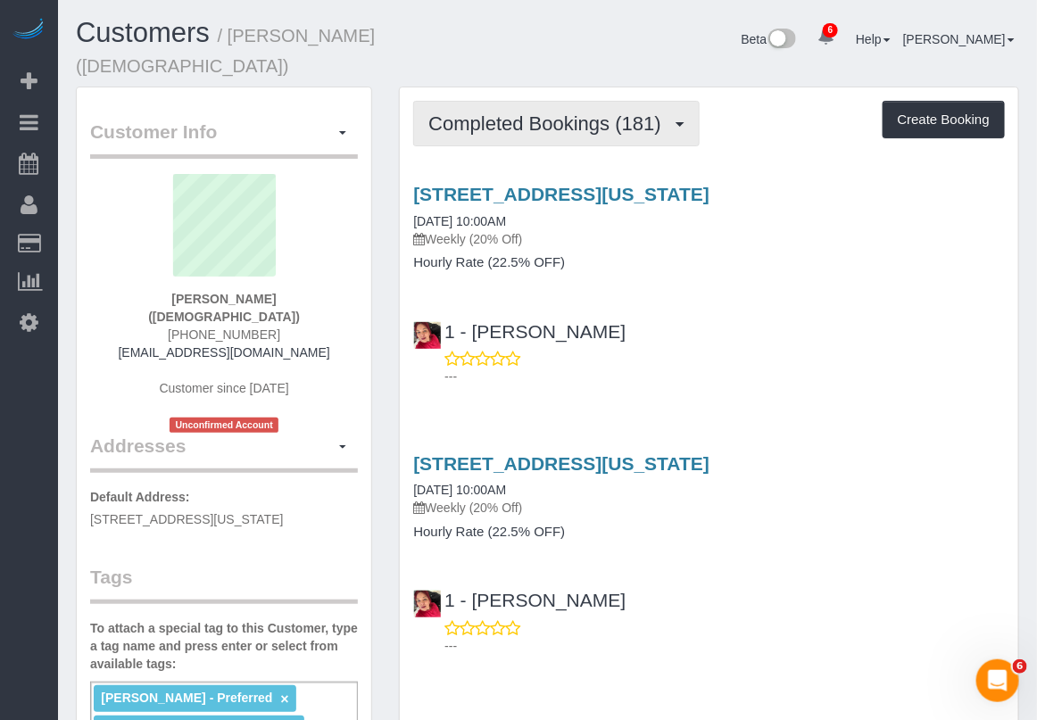
click at [592, 116] on span "Completed Bookings (181)" at bounding box center [548, 123] width 241 height 22
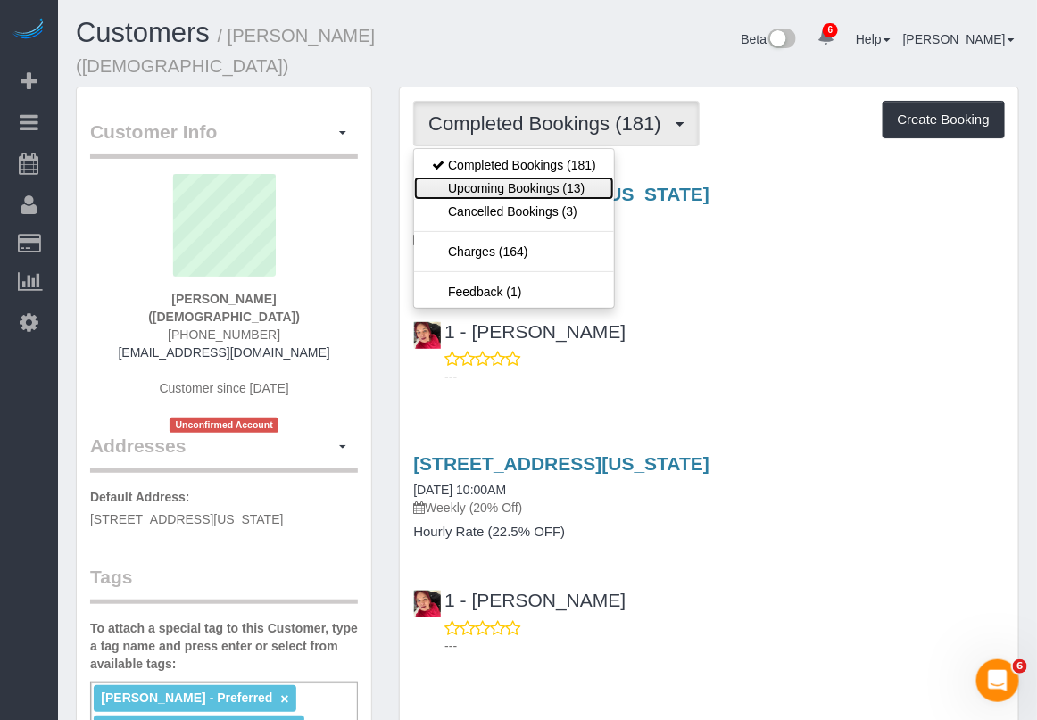
click at [543, 192] on link "Upcoming Bookings (13)" at bounding box center [514, 188] width 200 height 23
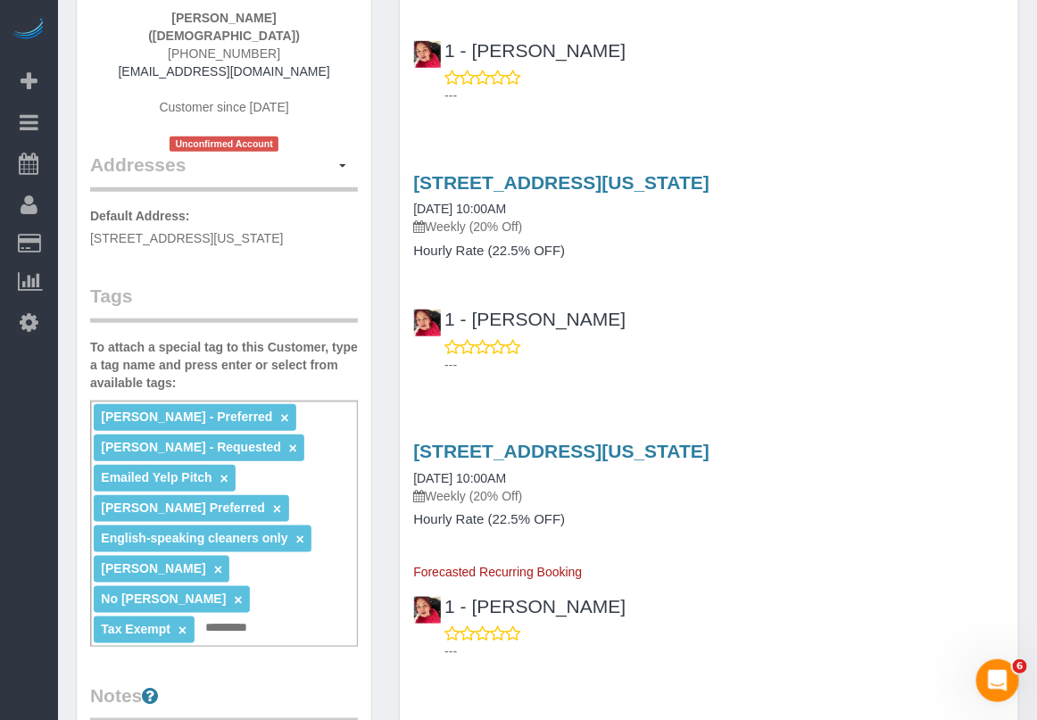
scroll to position [335, 0]
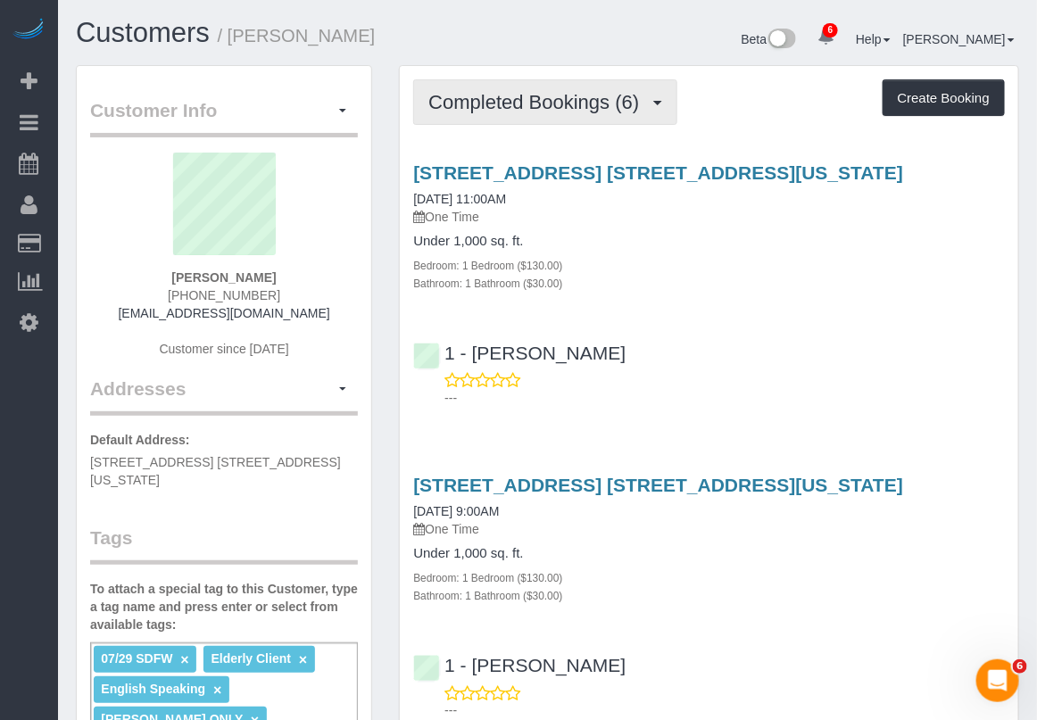
click at [581, 108] on span "Completed Bookings (6)" at bounding box center [538, 102] width 220 height 22
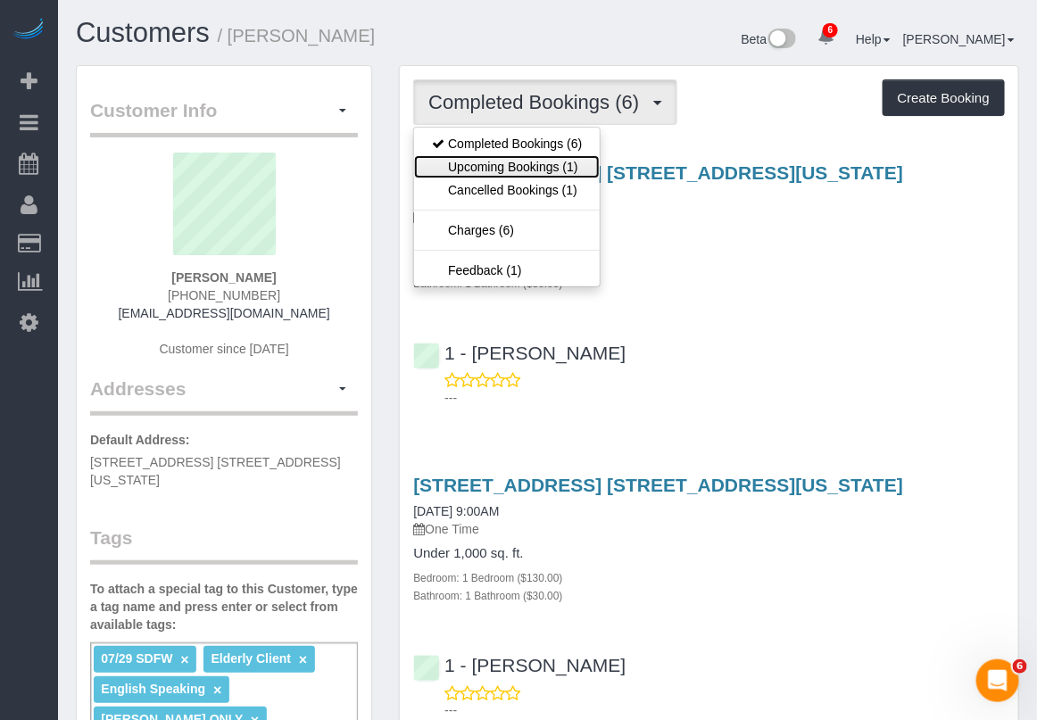
drag, startPoint x: 551, startPoint y: 171, endPoint x: 580, endPoint y: 165, distance: 30.1
click at [551, 172] on link "Upcoming Bookings (1)" at bounding box center [507, 166] width 186 height 23
